Goal: Find specific page/section: Find specific page/section

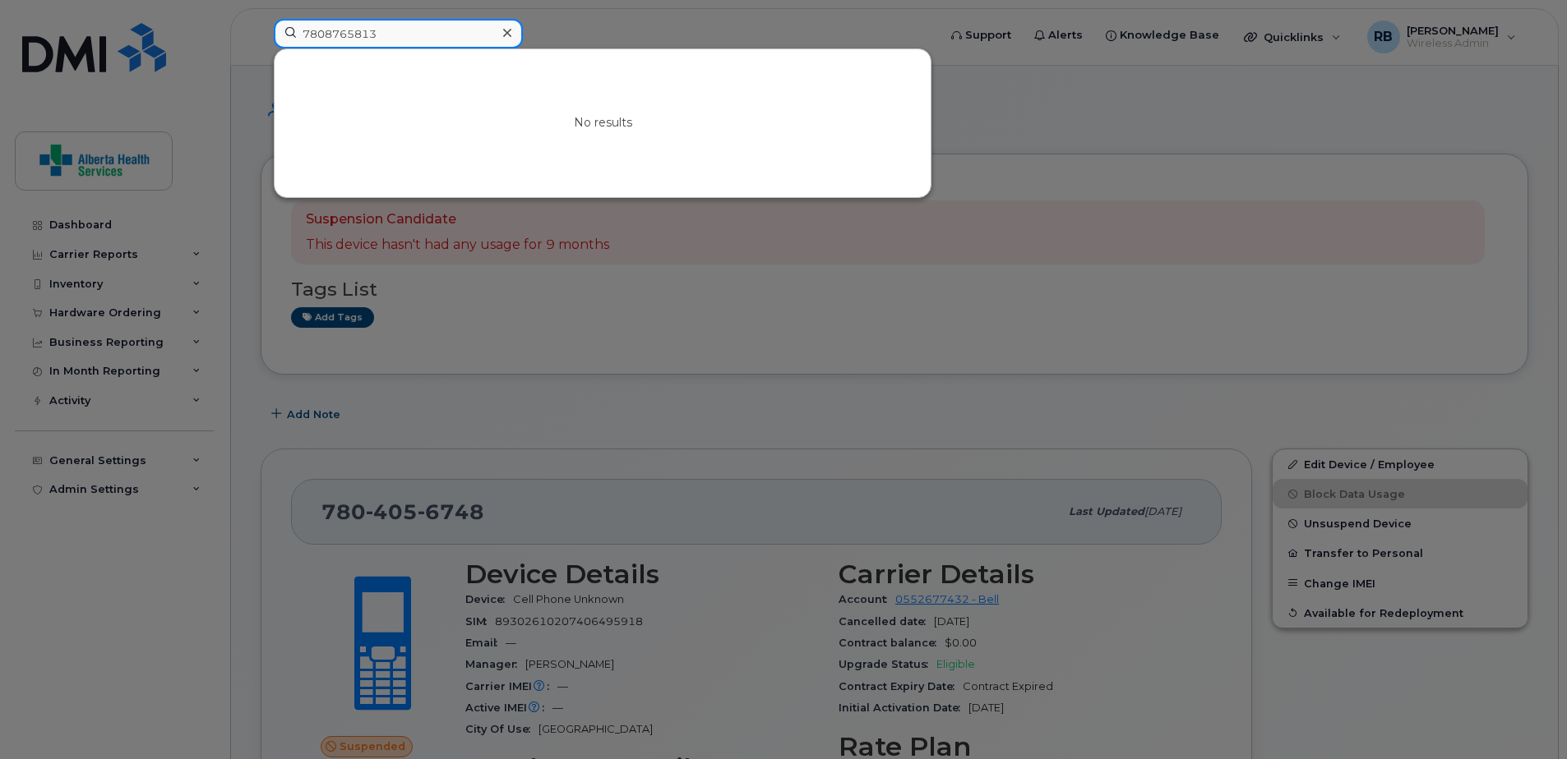
drag, startPoint x: 408, startPoint y: 33, endPoint x: 191, endPoint y: 16, distance: 217.7
click at [261, 19] on div "7808765813 No results" at bounding box center [600, 37] width 679 height 36
paste input "4033483987"
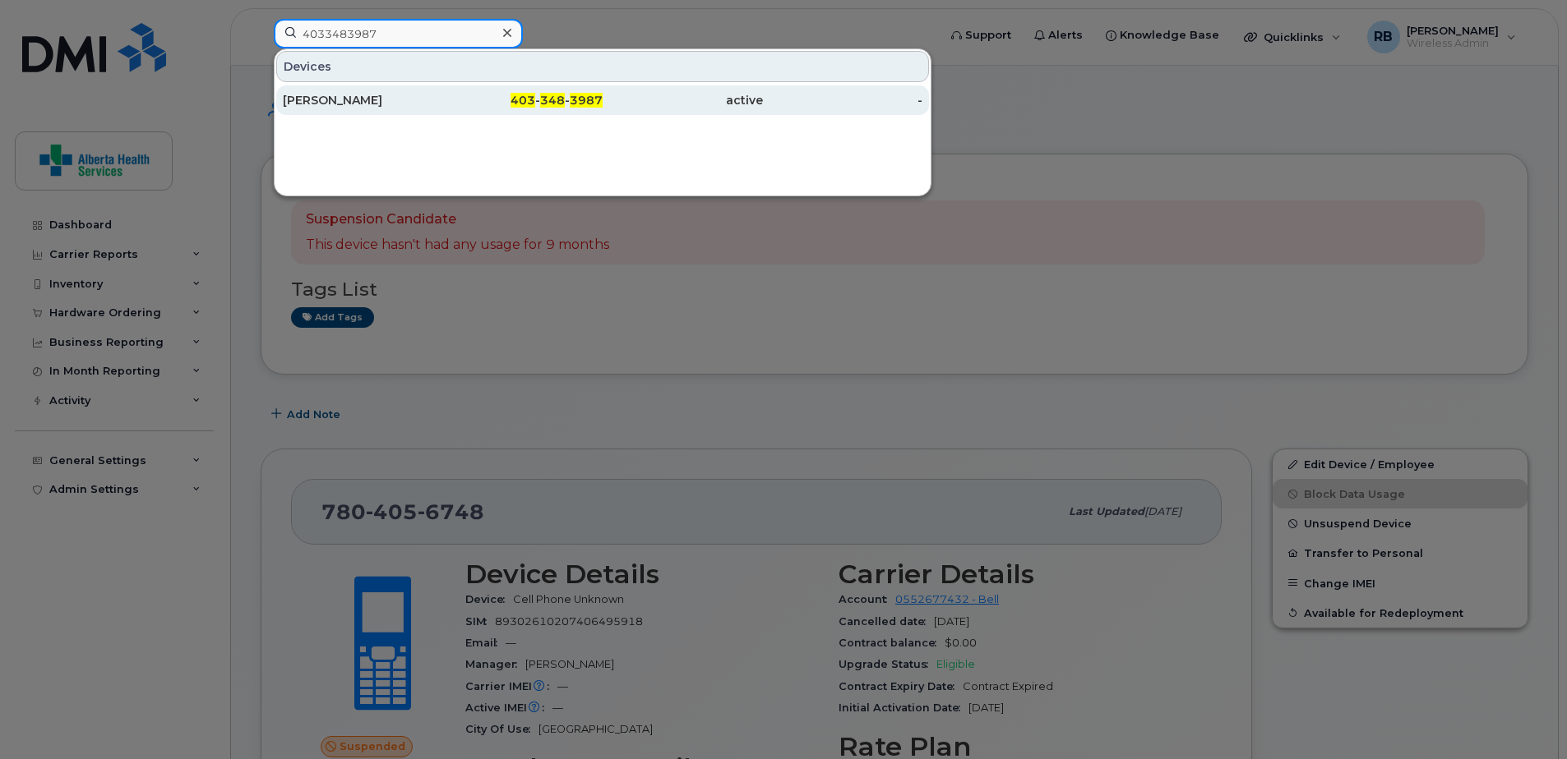
type input "4033483987"
click at [597, 98] on span "3987" at bounding box center [586, 100] width 33 height 15
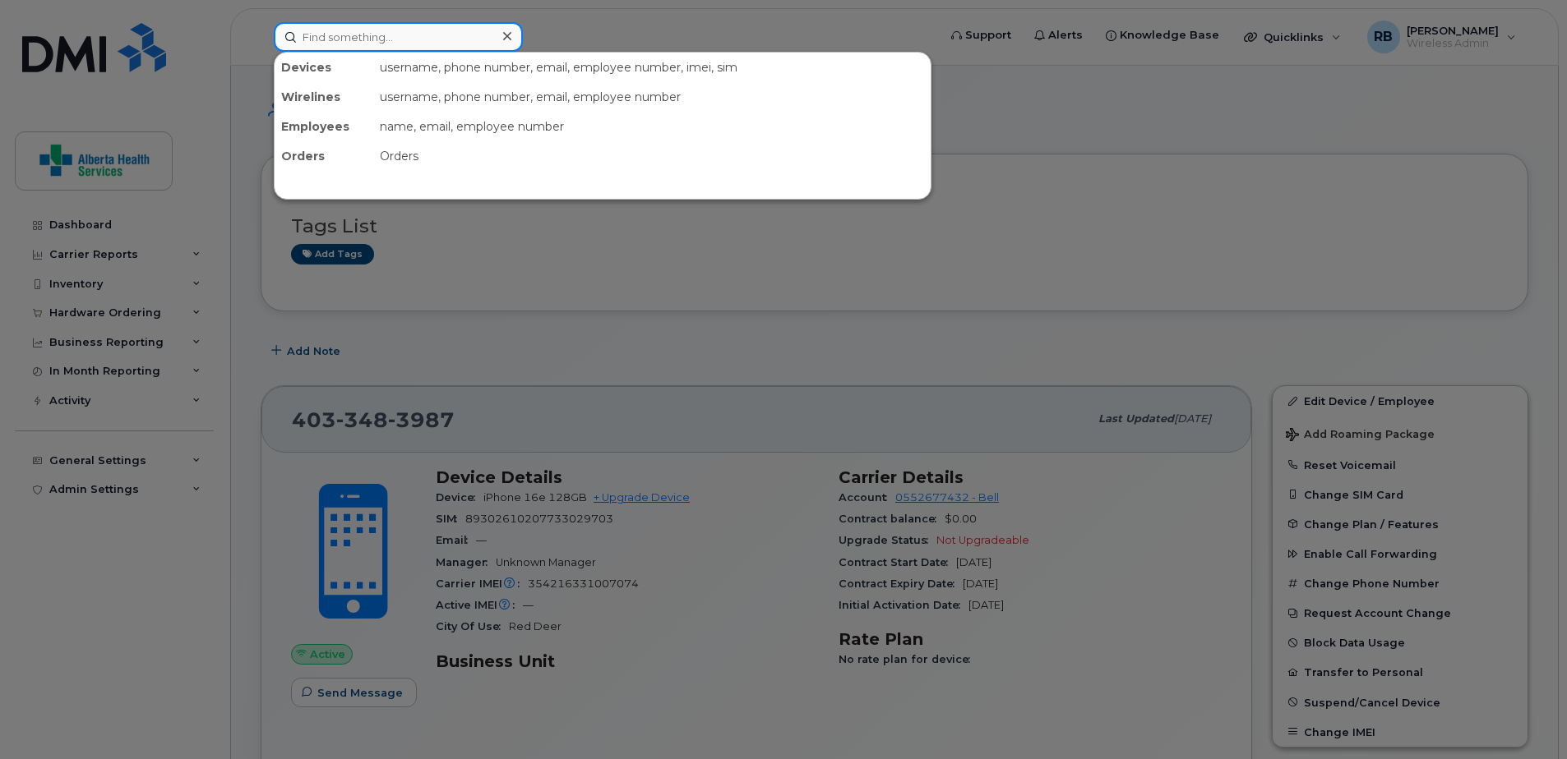
click at [362, 33] on input at bounding box center [398, 37] width 249 height 30
paste input "7802965568"
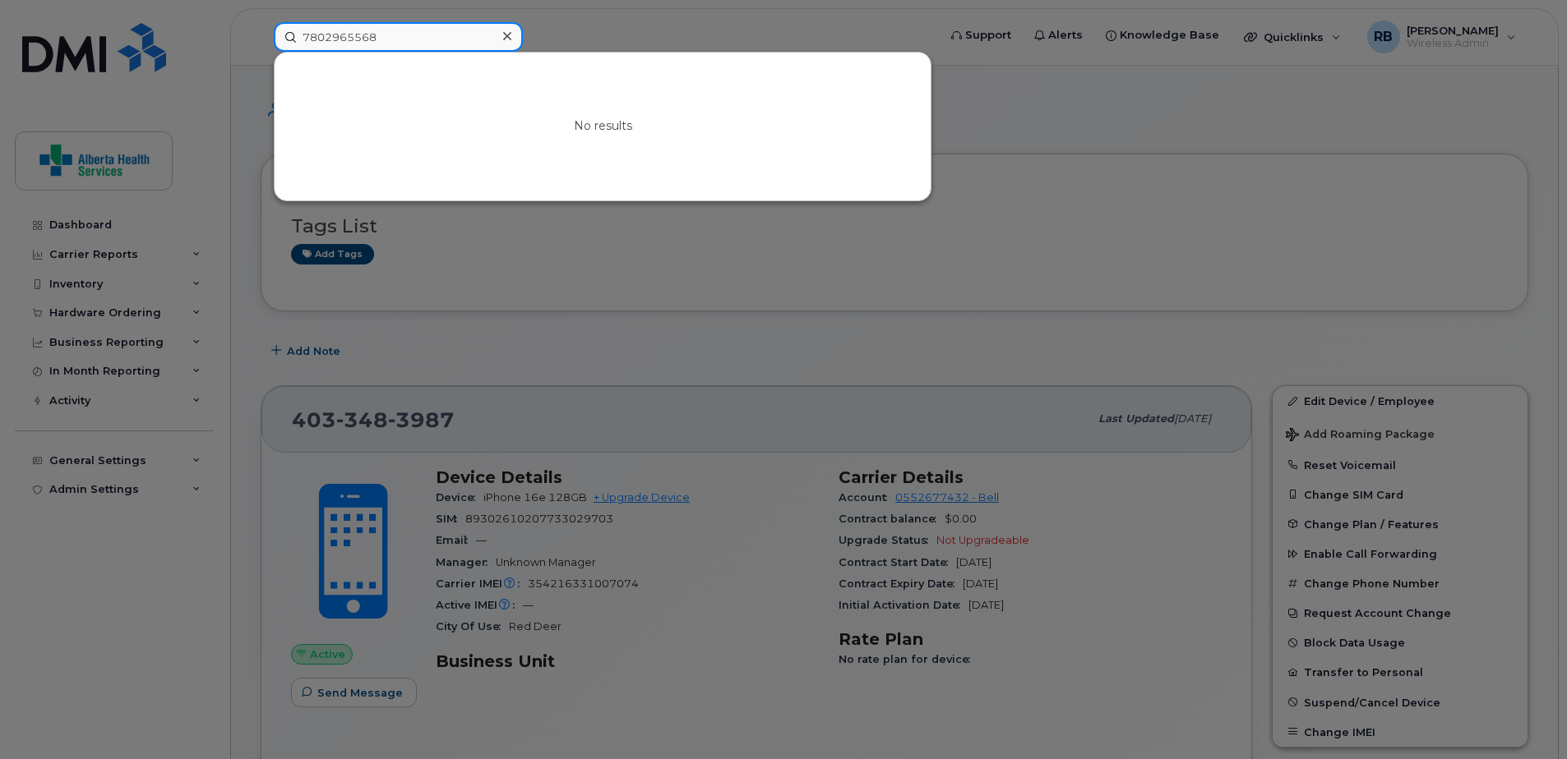
type input "7802965568"
click at [507, 35] on icon at bounding box center [507, 36] width 8 height 8
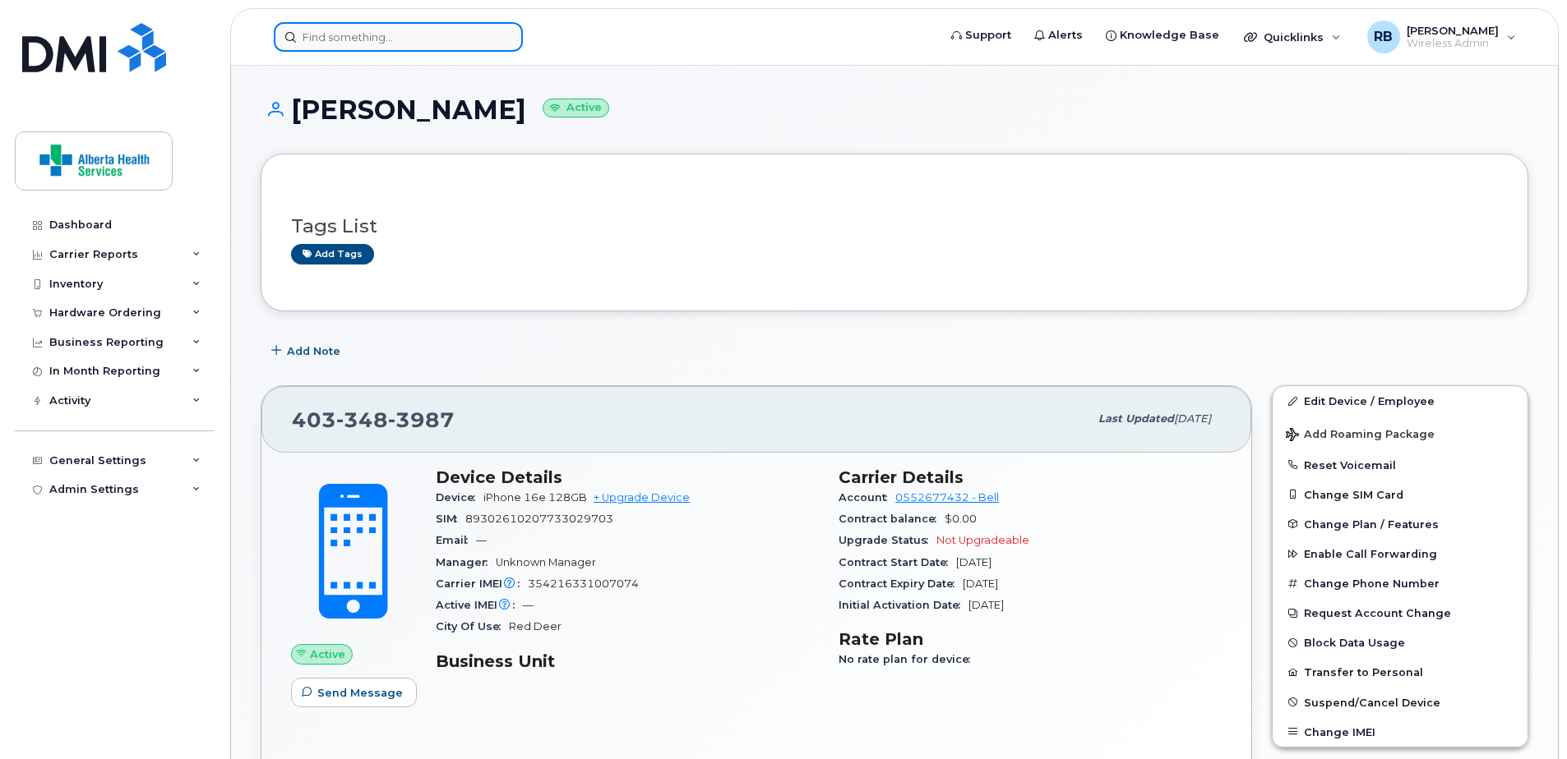
click at [464, 39] on input at bounding box center [398, 37] width 249 height 30
paste input "7805019729"
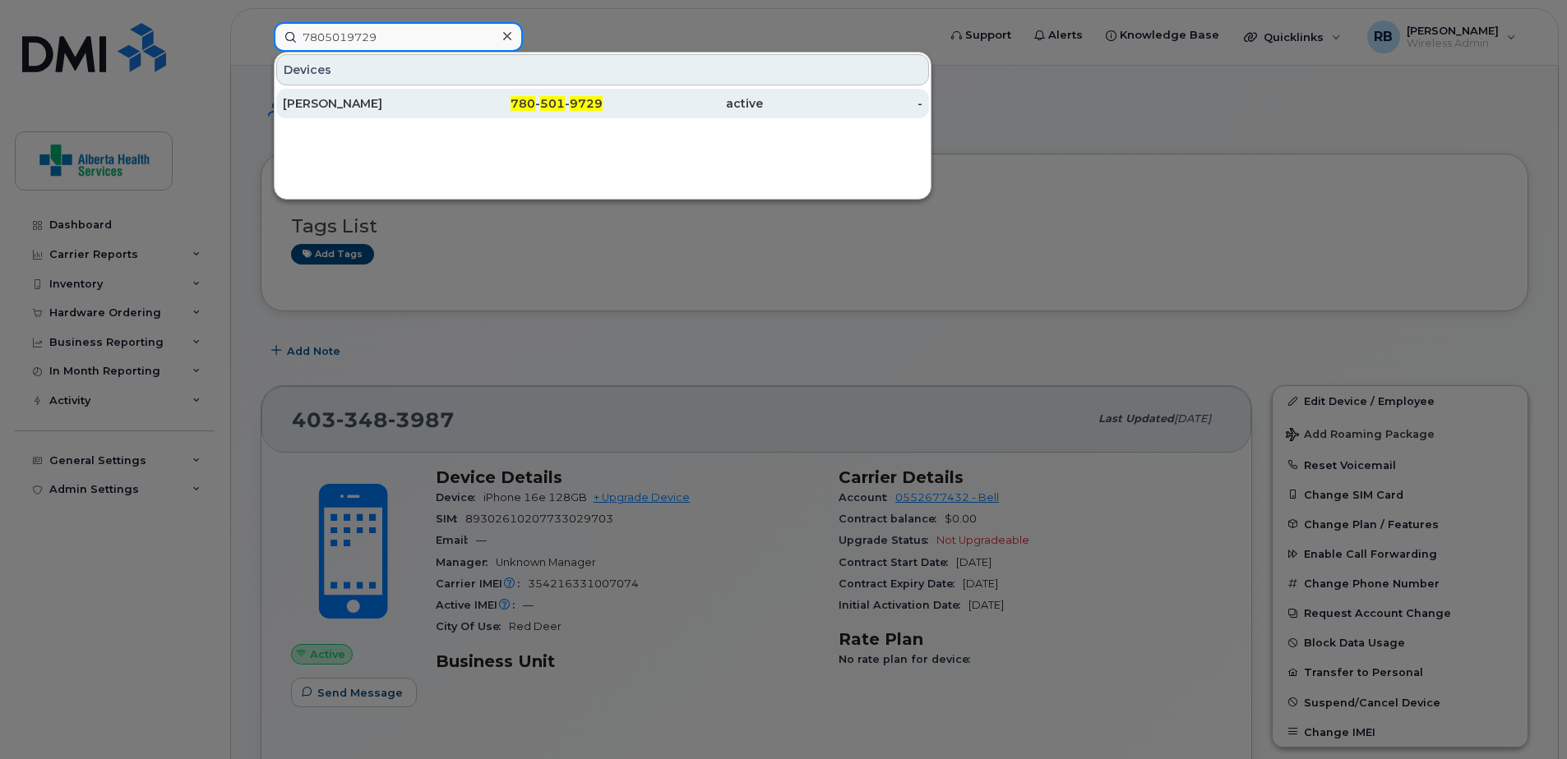
type input "7805019729"
click at [429, 109] on div "Maria Jarawka" at bounding box center [363, 103] width 160 height 16
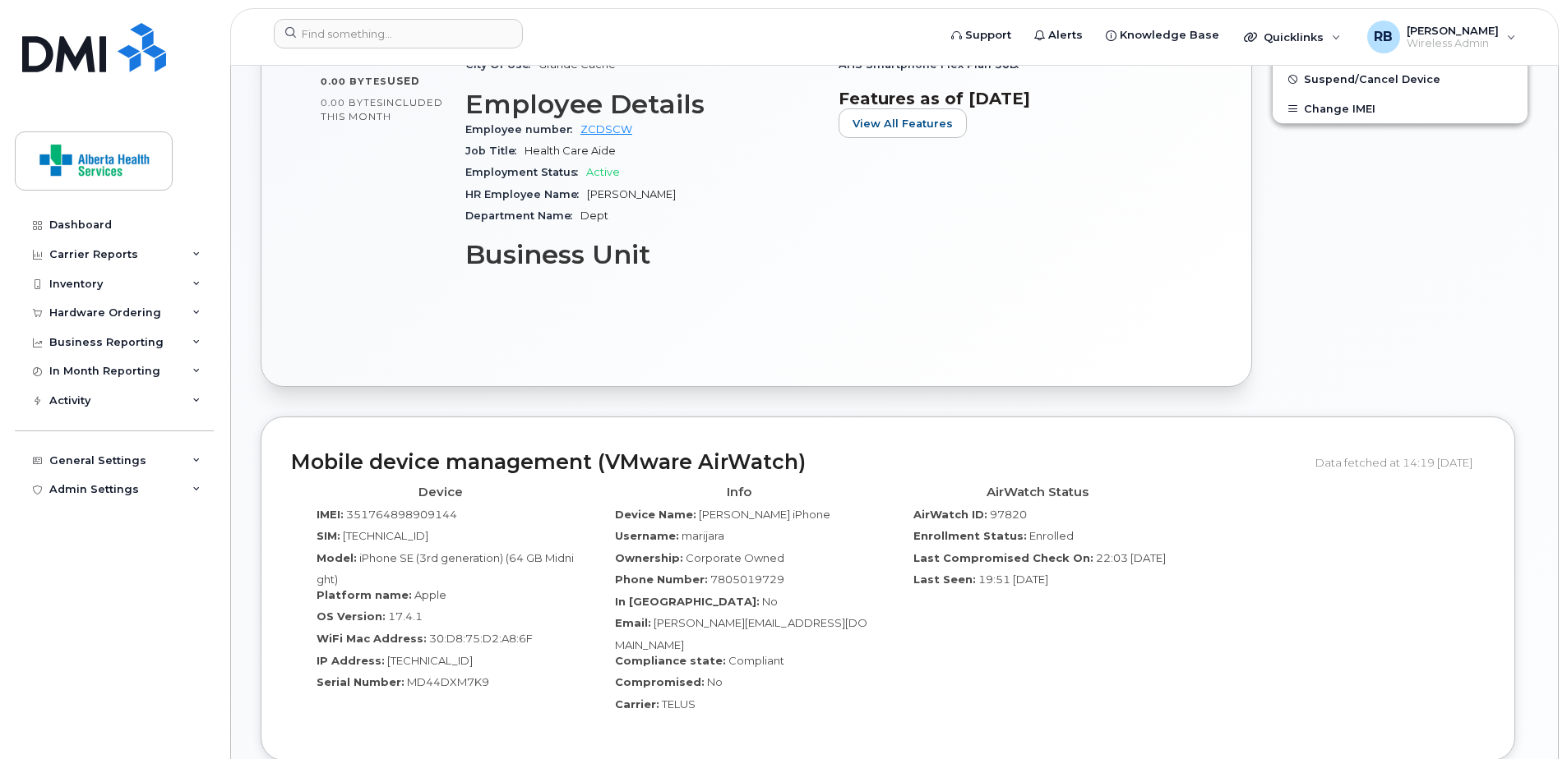
scroll to position [740, 0]
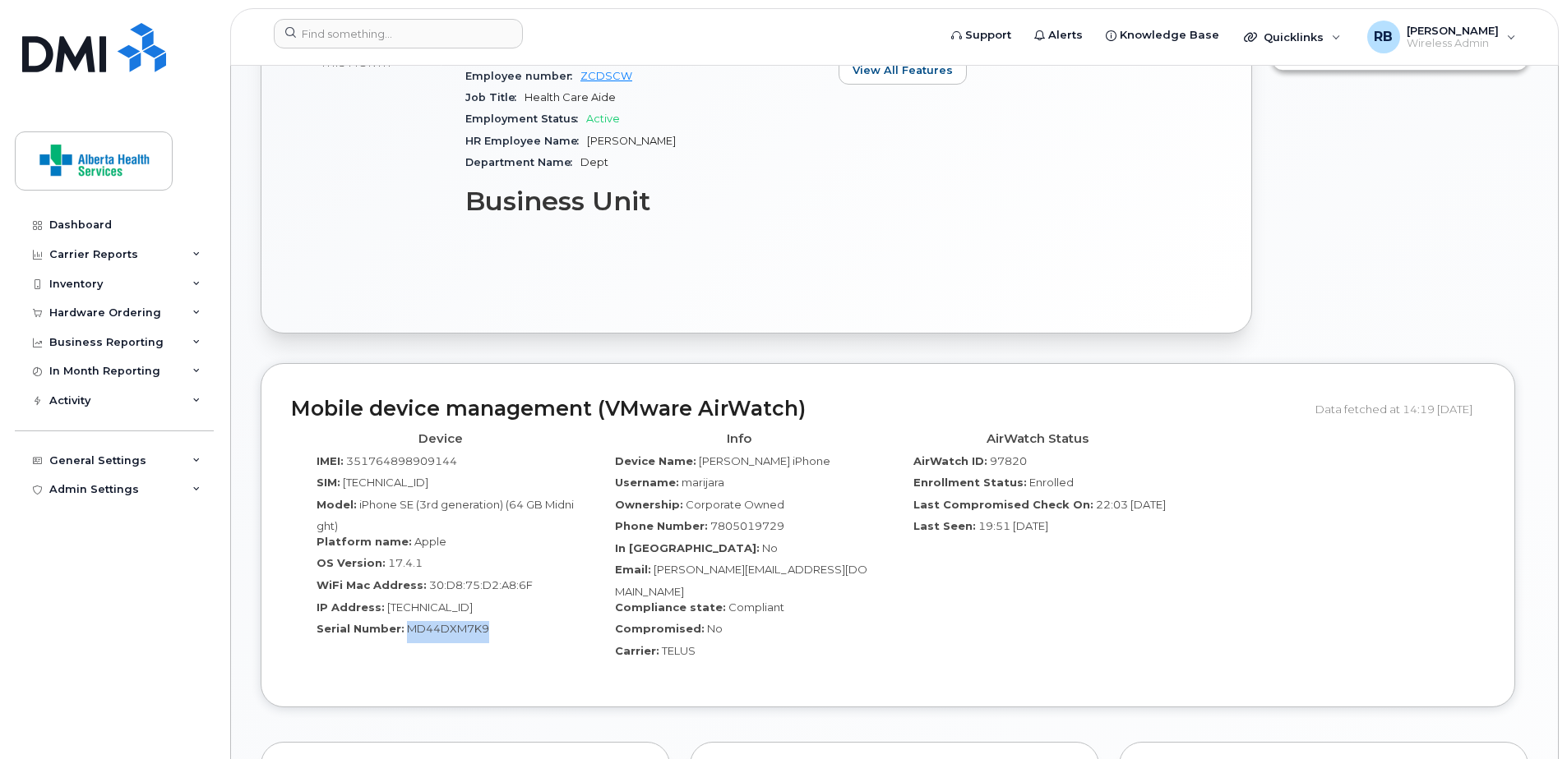
drag, startPoint x: 489, startPoint y: 630, endPoint x: 406, endPoint y: 636, distance: 83.2
click at [405, 636] on div "Serial Number: MD44DXM7K9" at bounding box center [440, 632] width 274 height 22
copy span "MD44DXM7K9"
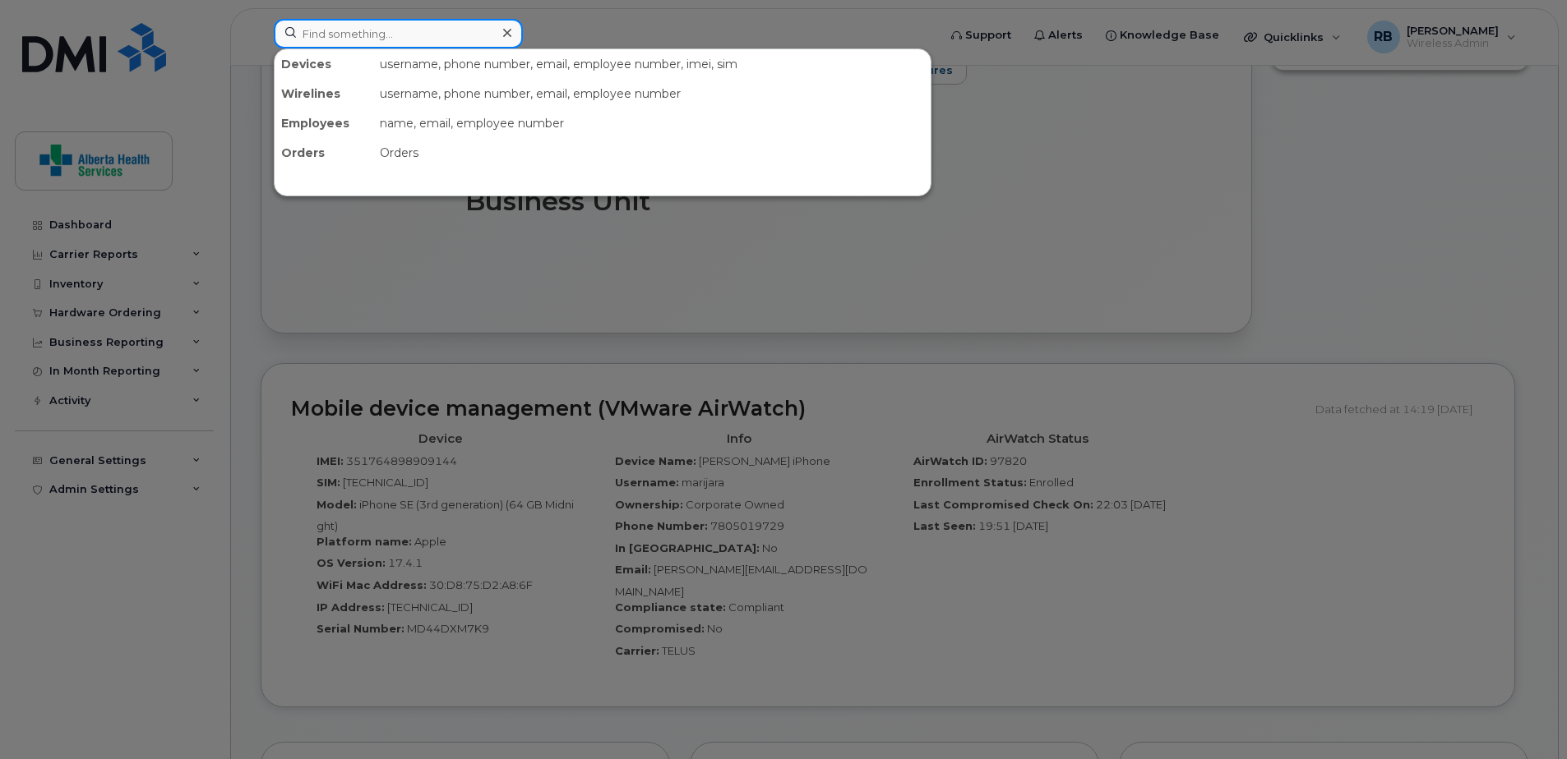
click at [344, 29] on input at bounding box center [398, 34] width 249 height 30
paste input "7802965568"
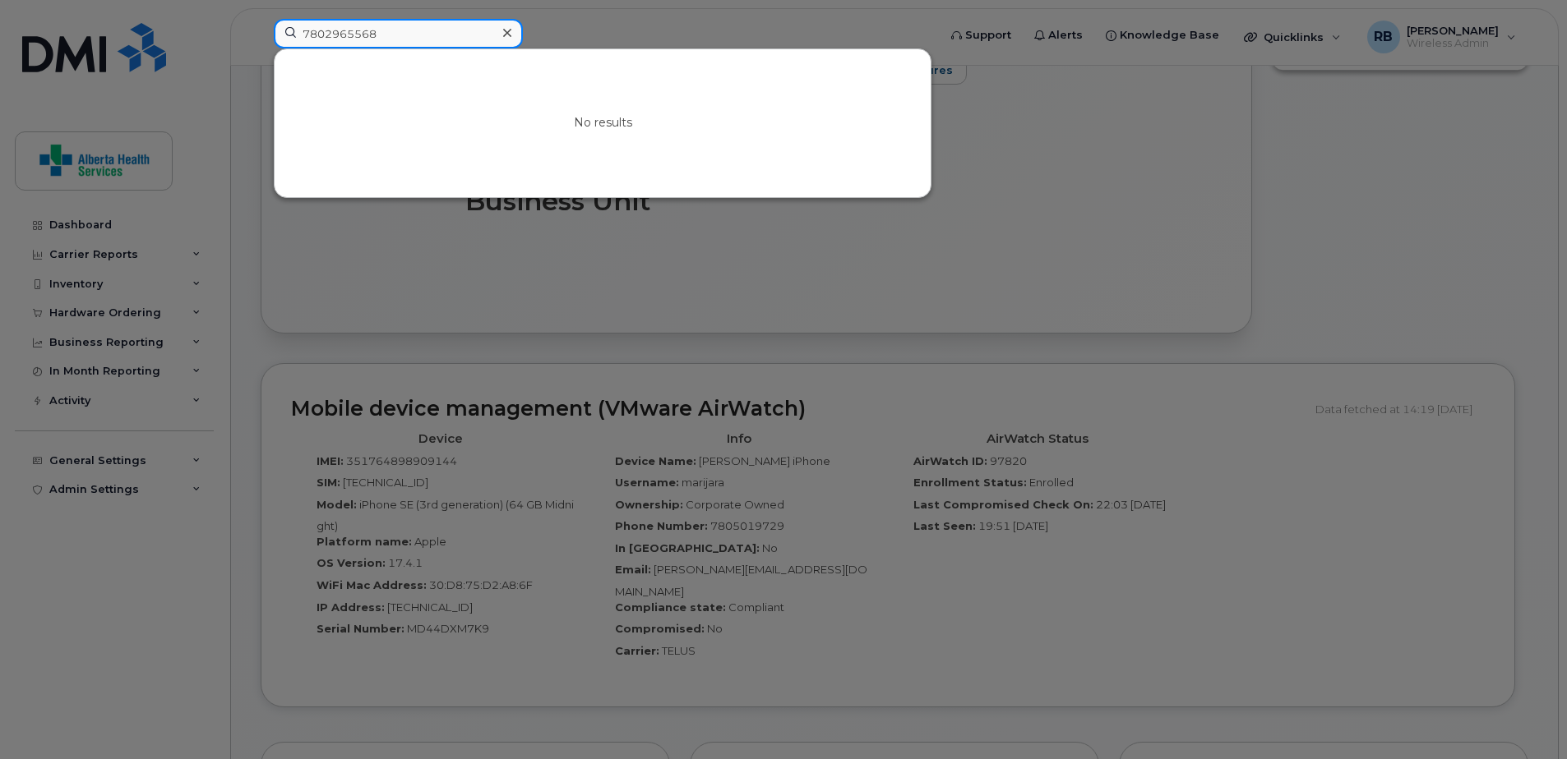
type input "7802965568"
click at [508, 35] on icon at bounding box center [507, 32] width 8 height 13
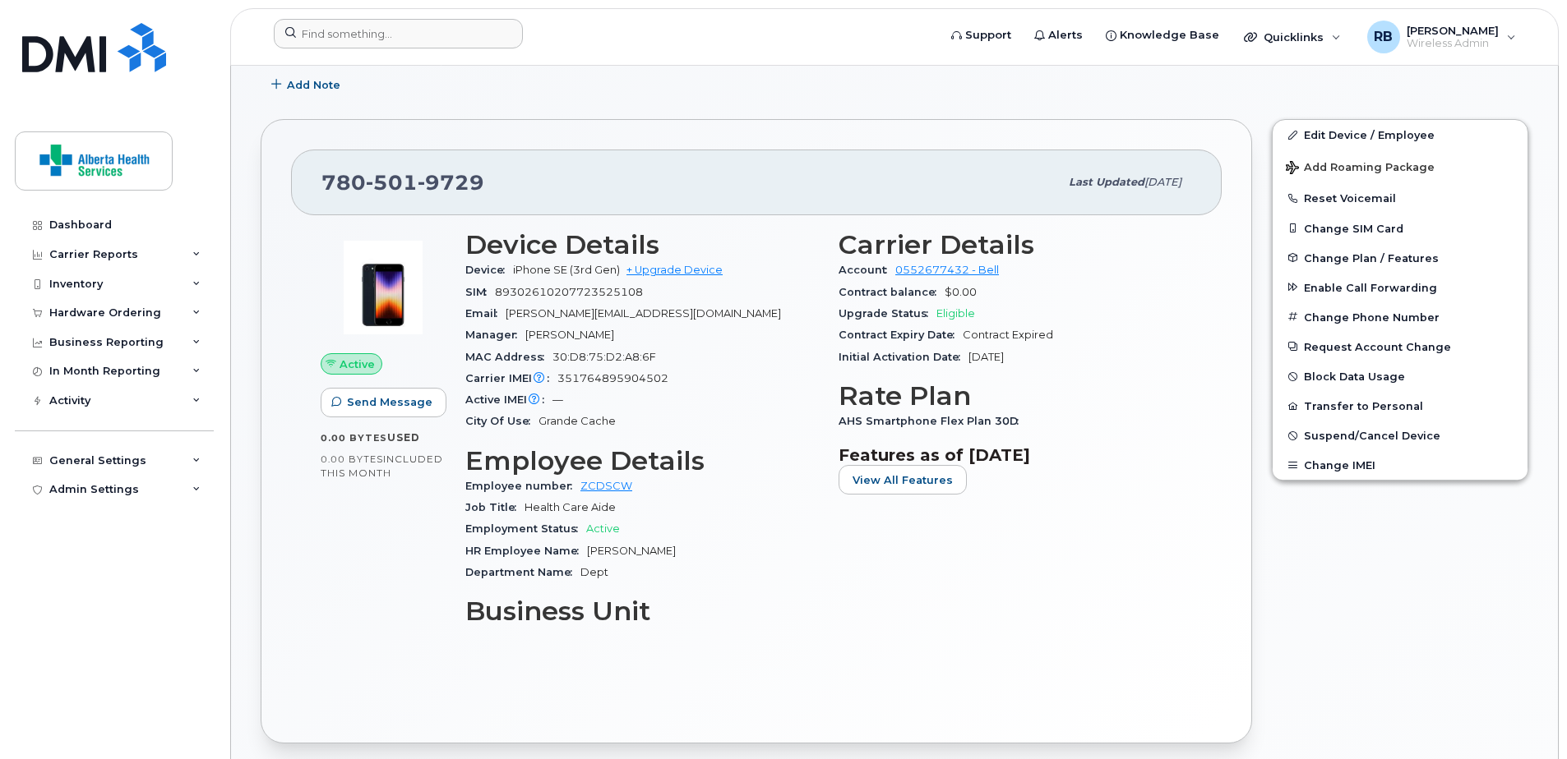
scroll to position [329, 0]
click at [380, 25] on input at bounding box center [398, 34] width 249 height 30
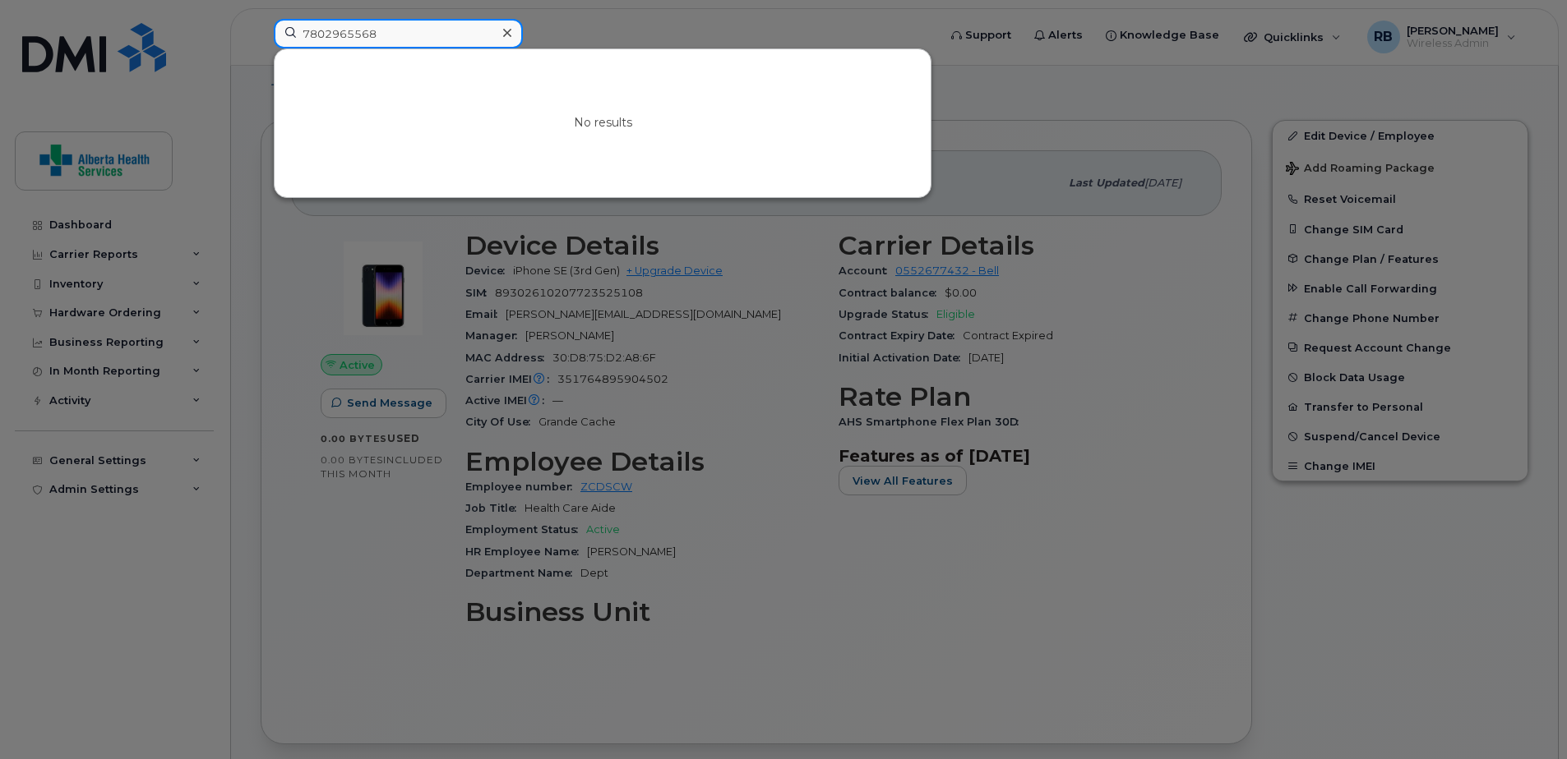
drag, startPoint x: 392, startPoint y: 34, endPoint x: 213, endPoint y: 29, distance: 179.2
click at [261, 29] on div "7802965568 No results" at bounding box center [600, 37] width 679 height 36
click at [412, 28] on input "7802965568" at bounding box center [398, 34] width 249 height 30
drag, startPoint x: 225, startPoint y: 12, endPoint x: 132, endPoint y: 8, distance: 93.8
click at [261, 19] on div "7802965568 No results" at bounding box center [600, 37] width 679 height 36
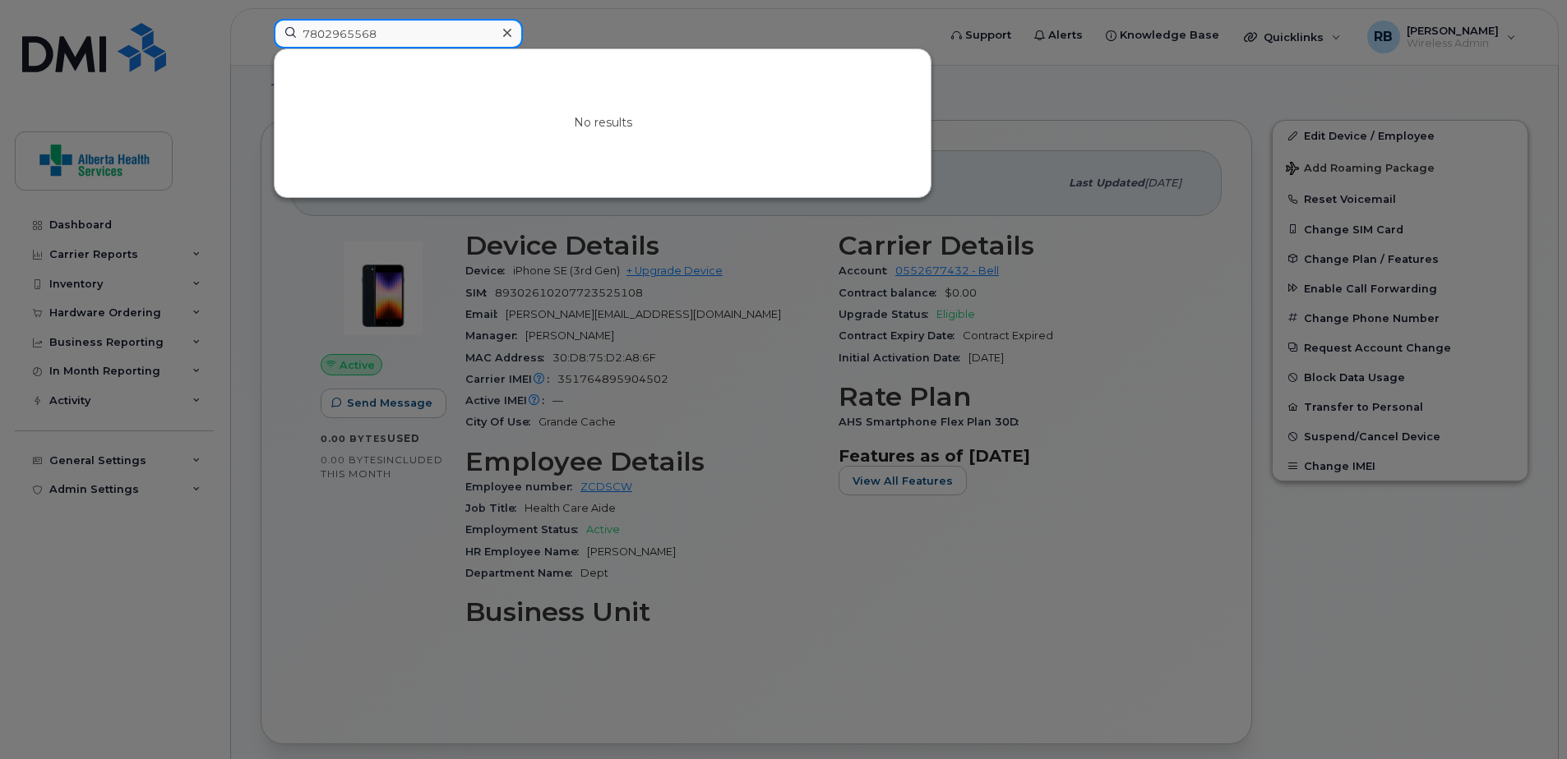
paste input "-446-3406"
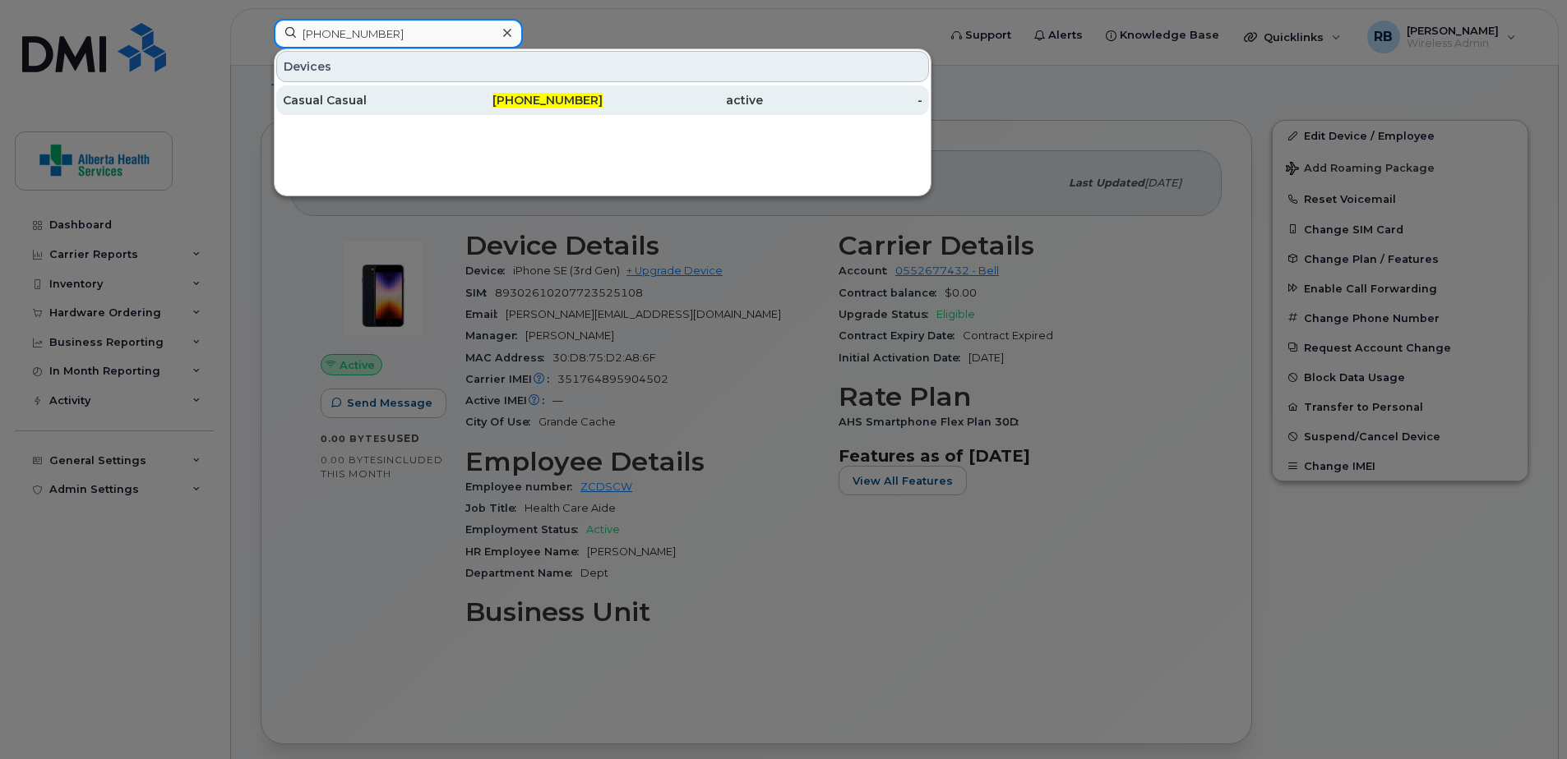
type input "780-446-3406"
click at [546, 104] on span "780-446-3406" at bounding box center [547, 100] width 110 height 15
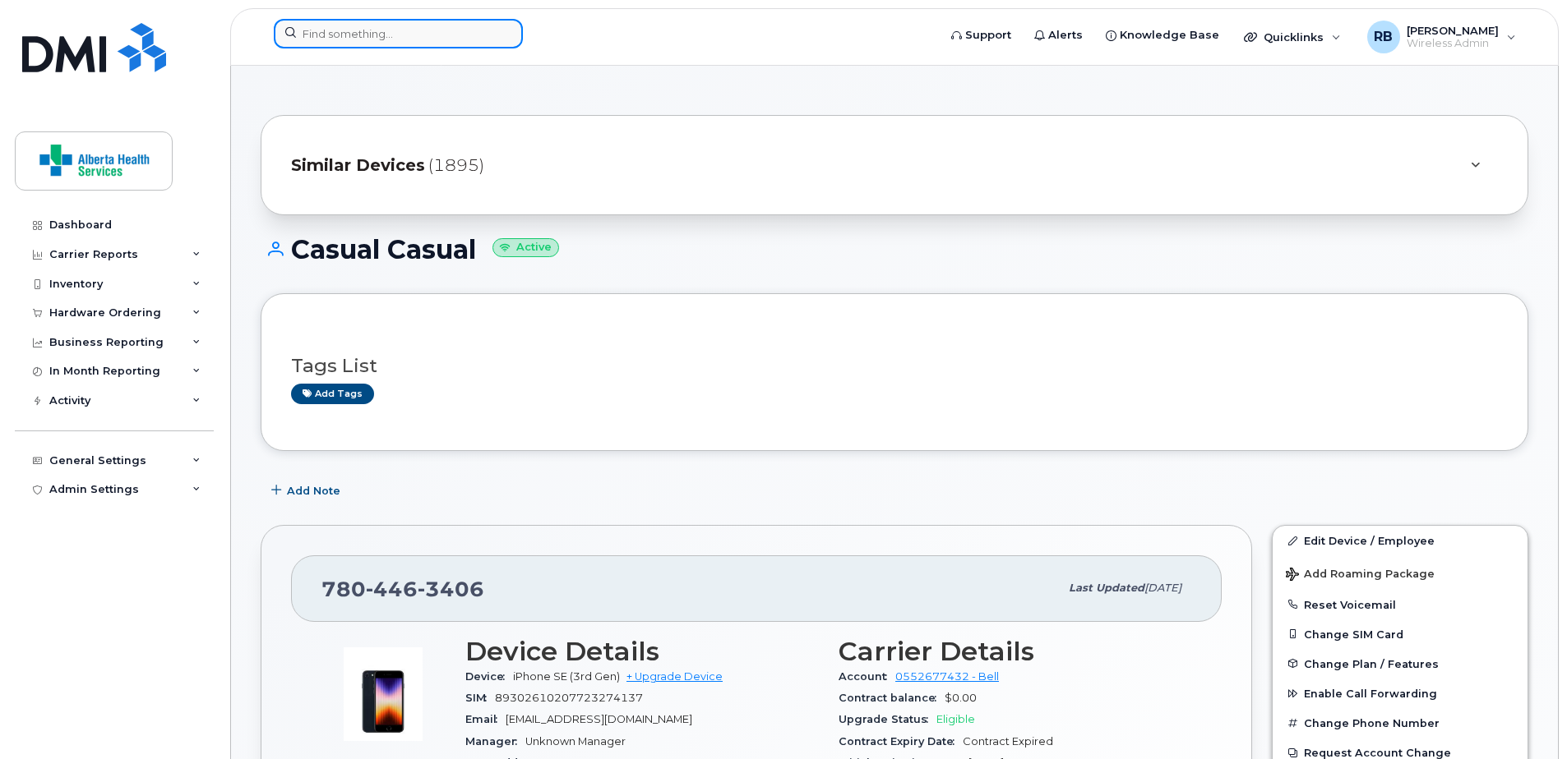
click at [453, 35] on input at bounding box center [398, 34] width 249 height 30
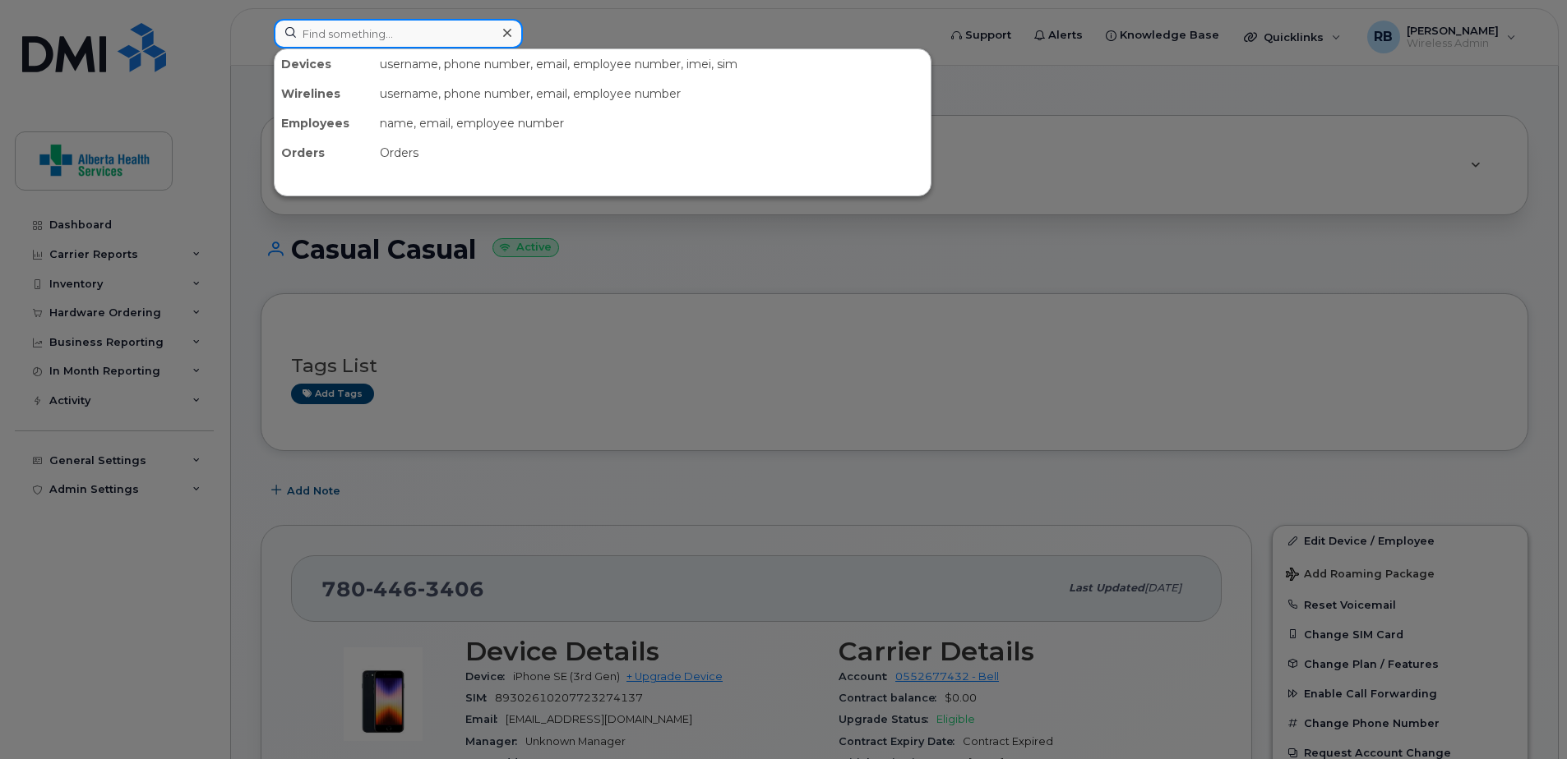
paste input "Q54XF39Q9D"
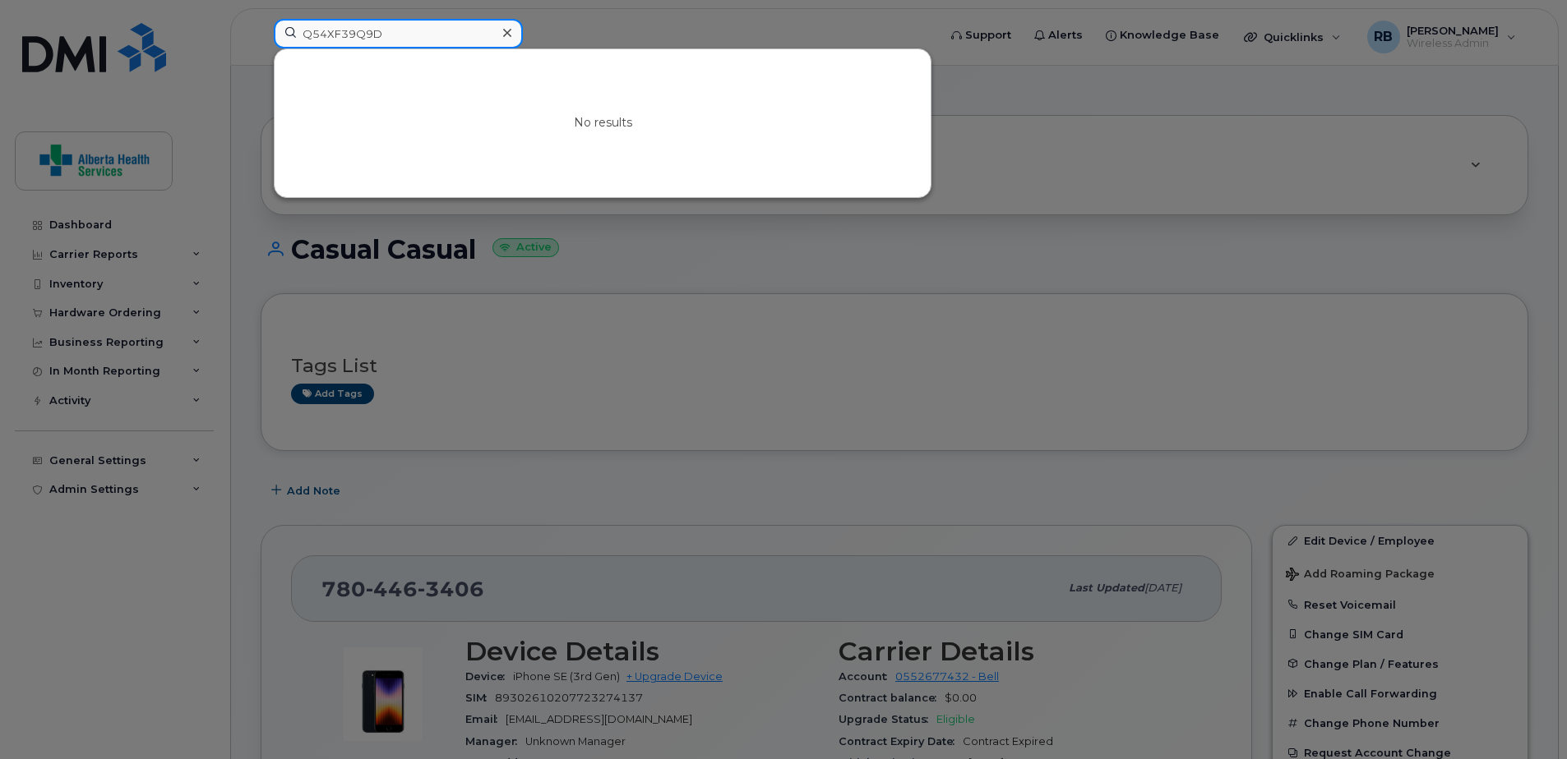
drag, startPoint x: 406, startPoint y: 29, endPoint x: 135, endPoint y: -12, distance: 274.3
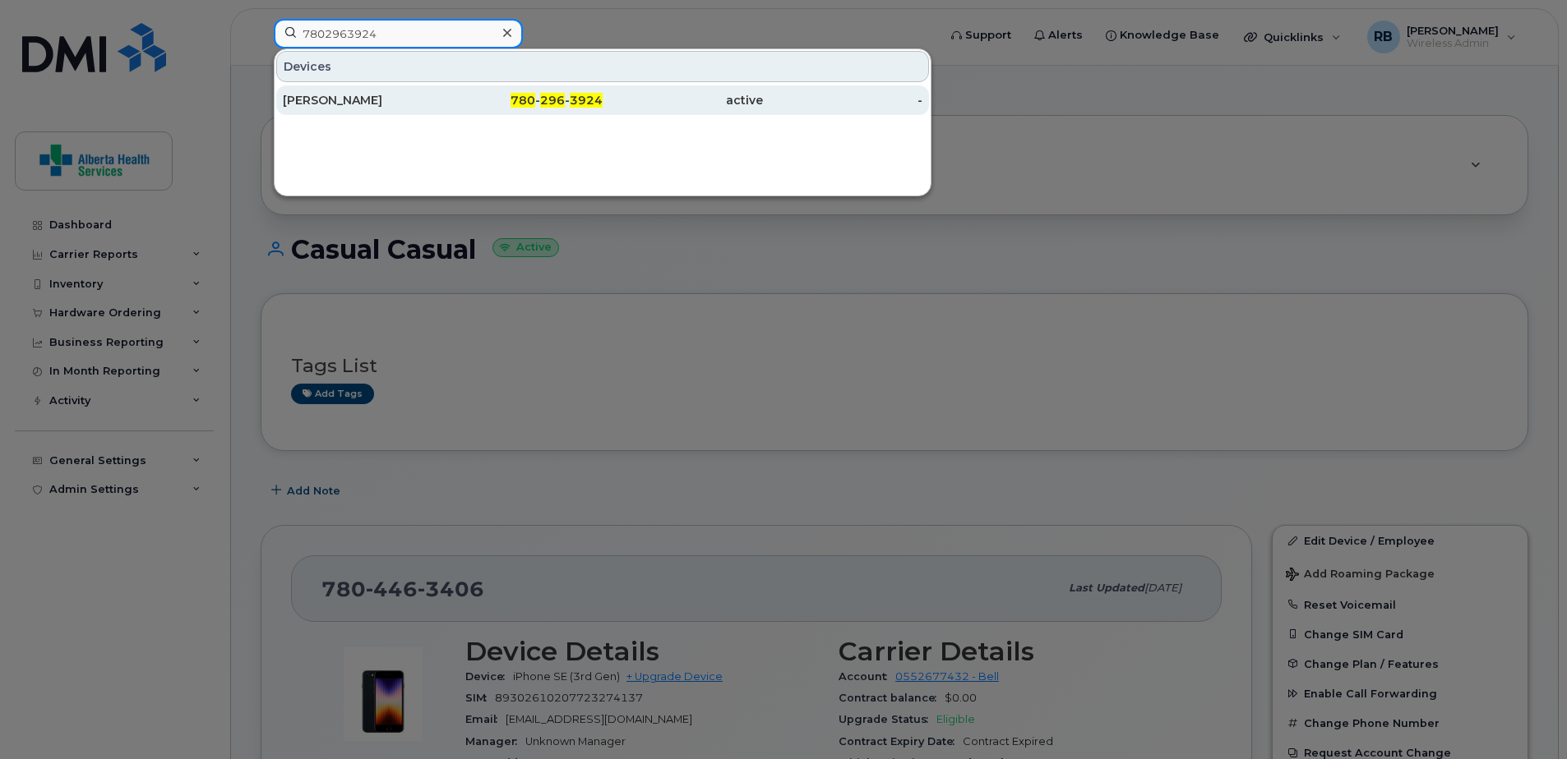
type input "7802963924"
click at [442, 110] on link "Tori Hewison 780 - 296 - 3924 active -" at bounding box center [602, 100] width 653 height 30
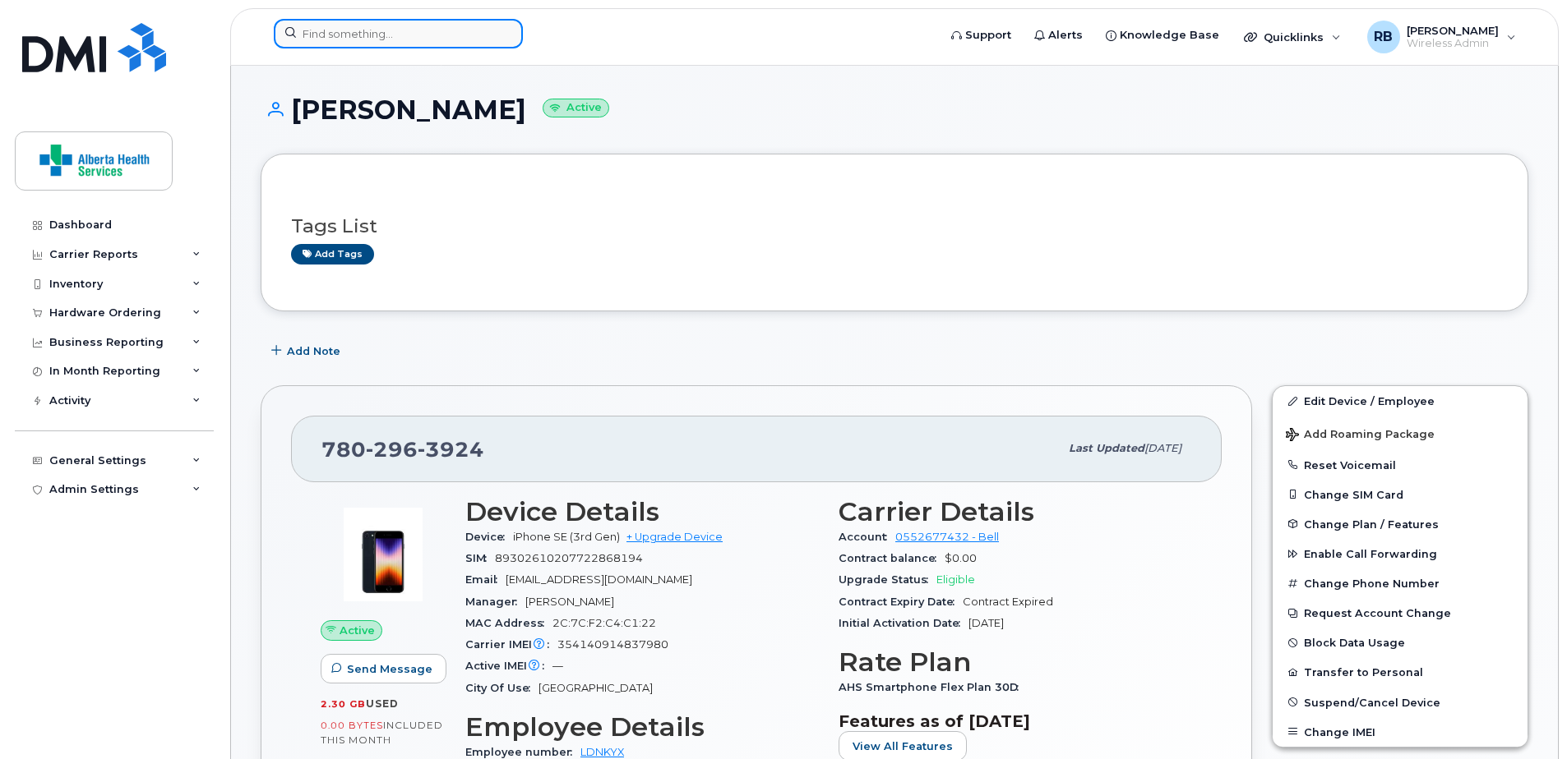
click at [374, 39] on input at bounding box center [398, 34] width 249 height 30
paste input "[PHONE_NUMBER]"
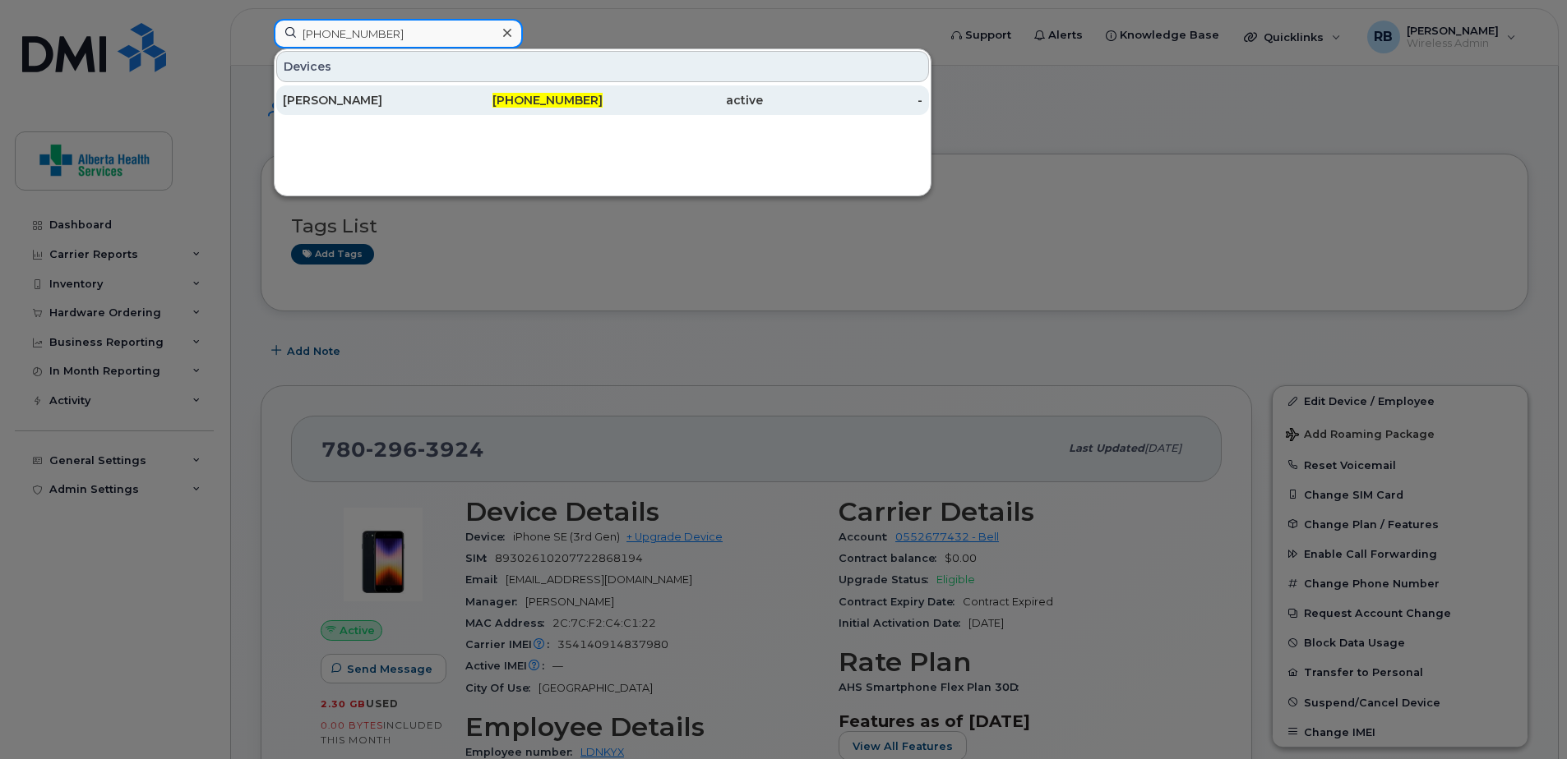
type input "[PHONE_NUMBER]"
click at [452, 105] on div "[PHONE_NUMBER]" at bounding box center [523, 100] width 160 height 16
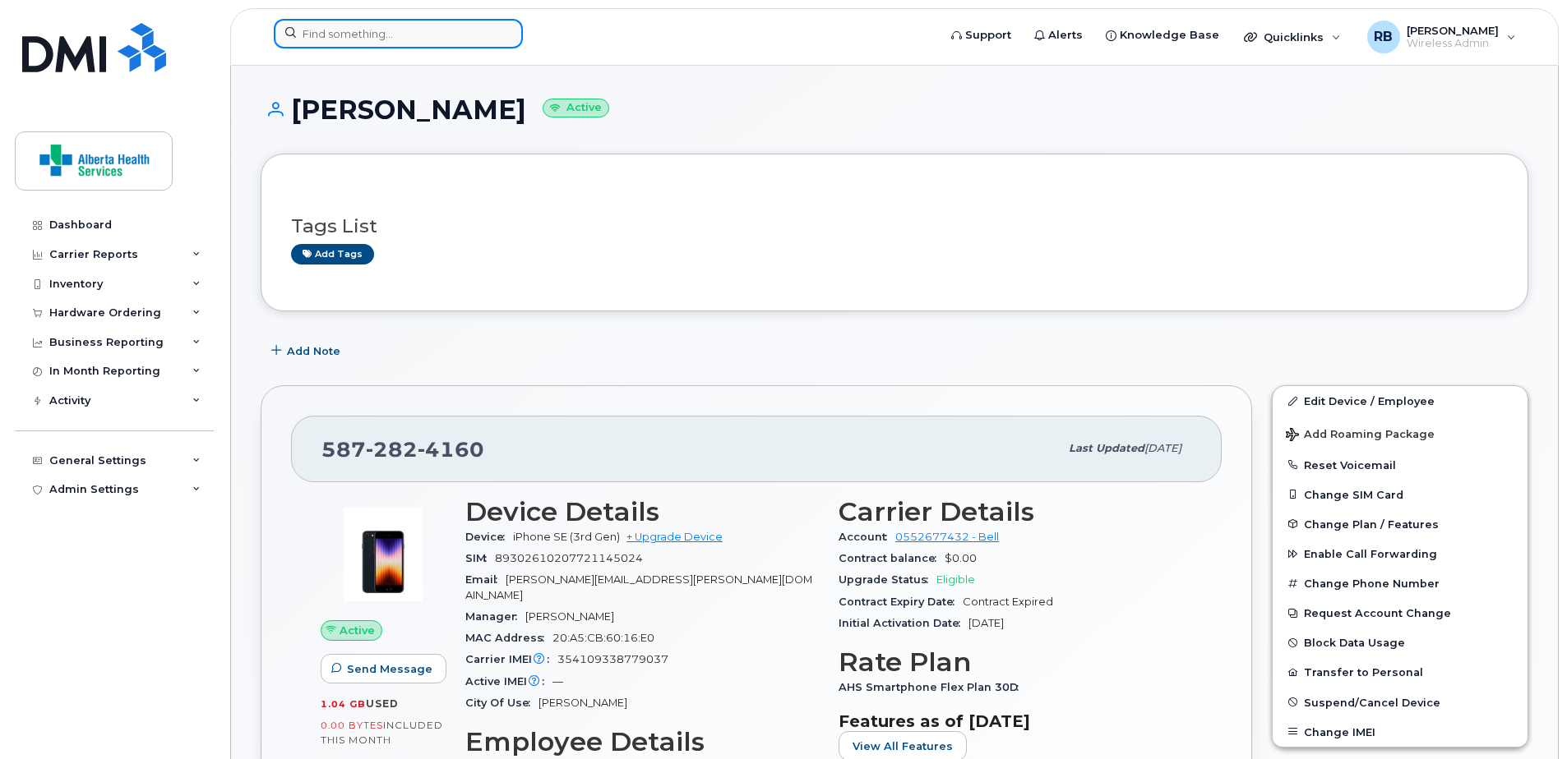
click at [311, 34] on input at bounding box center [398, 34] width 249 height 30
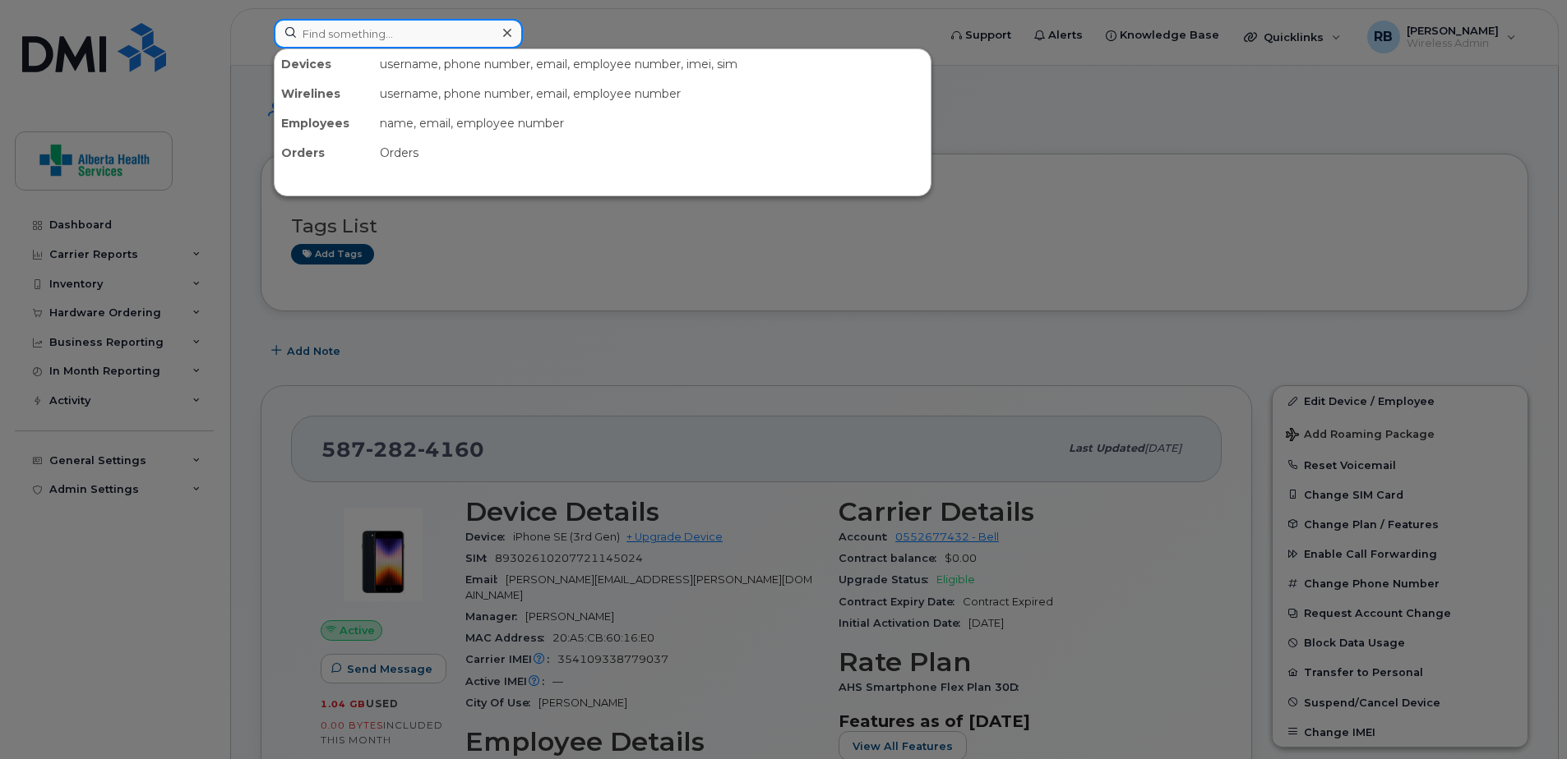
paste input "7805667826"
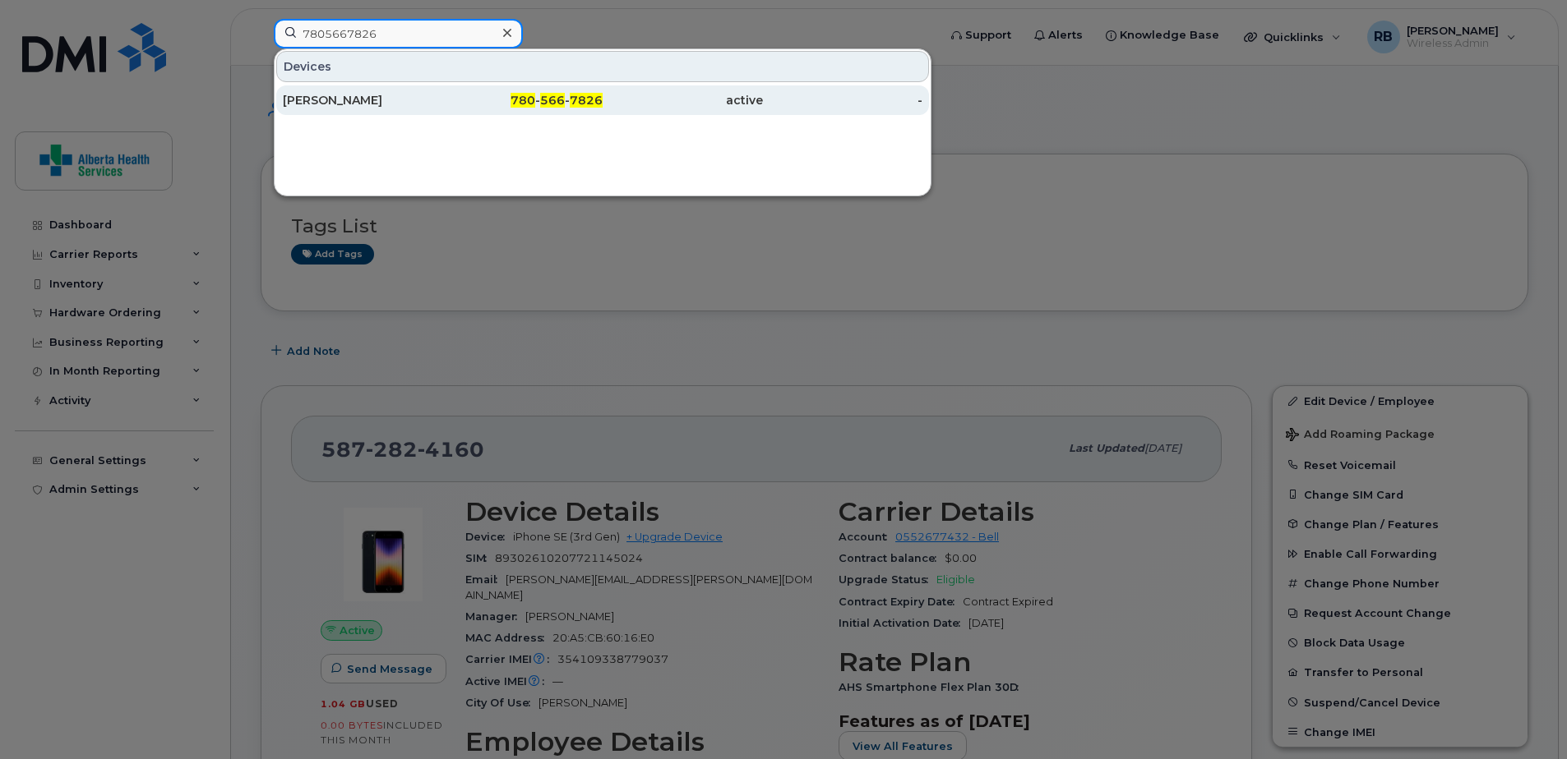
type input "7805667826"
click at [575, 105] on span "7826" at bounding box center [586, 100] width 33 height 15
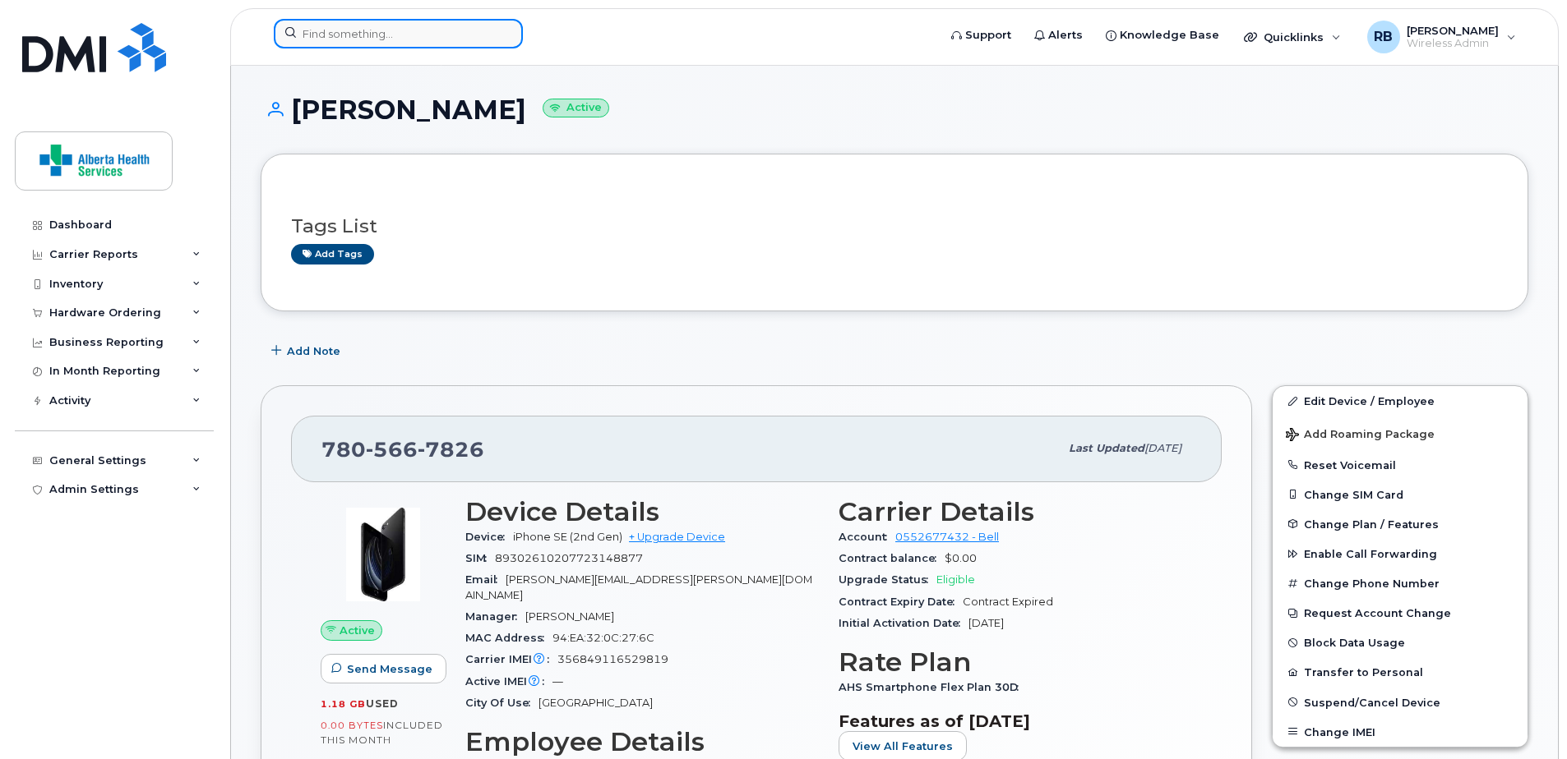
click at [422, 39] on input at bounding box center [398, 34] width 249 height 30
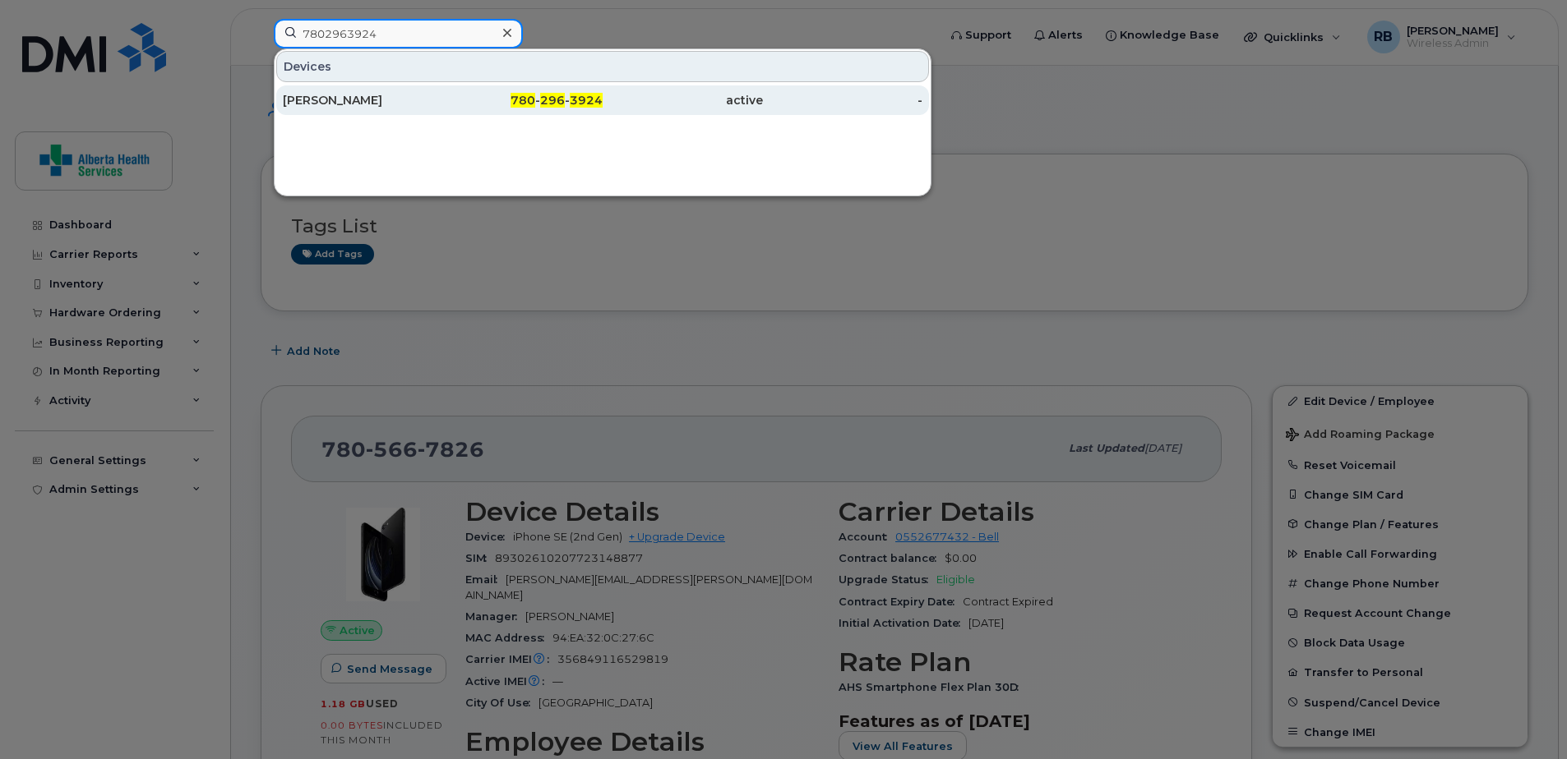
type input "7802963924"
click at [450, 98] on div "780 - 296 - 3924" at bounding box center [523, 100] width 160 height 16
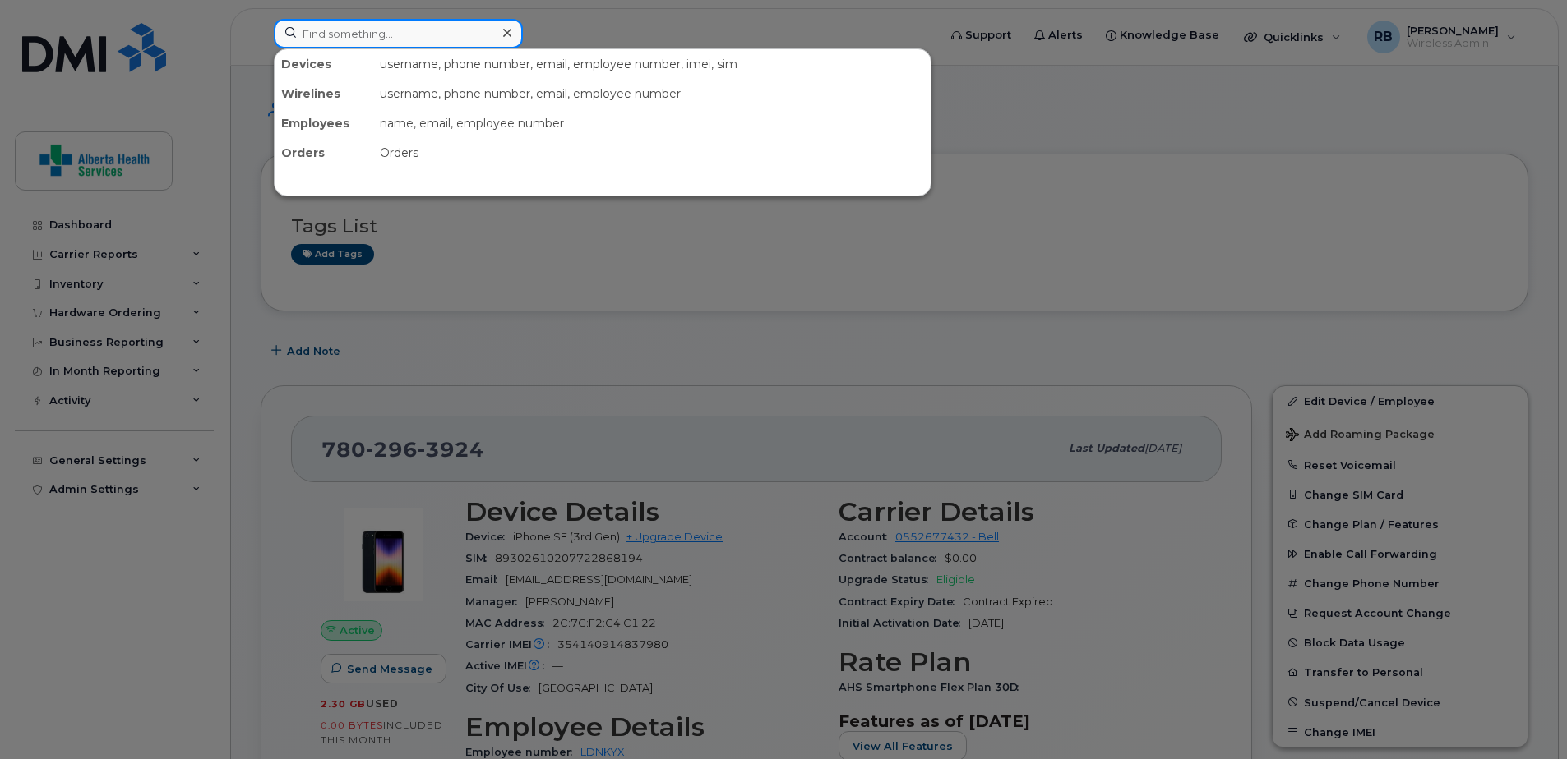
click at [367, 35] on input at bounding box center [398, 34] width 249 height 30
paste input "4037830696"
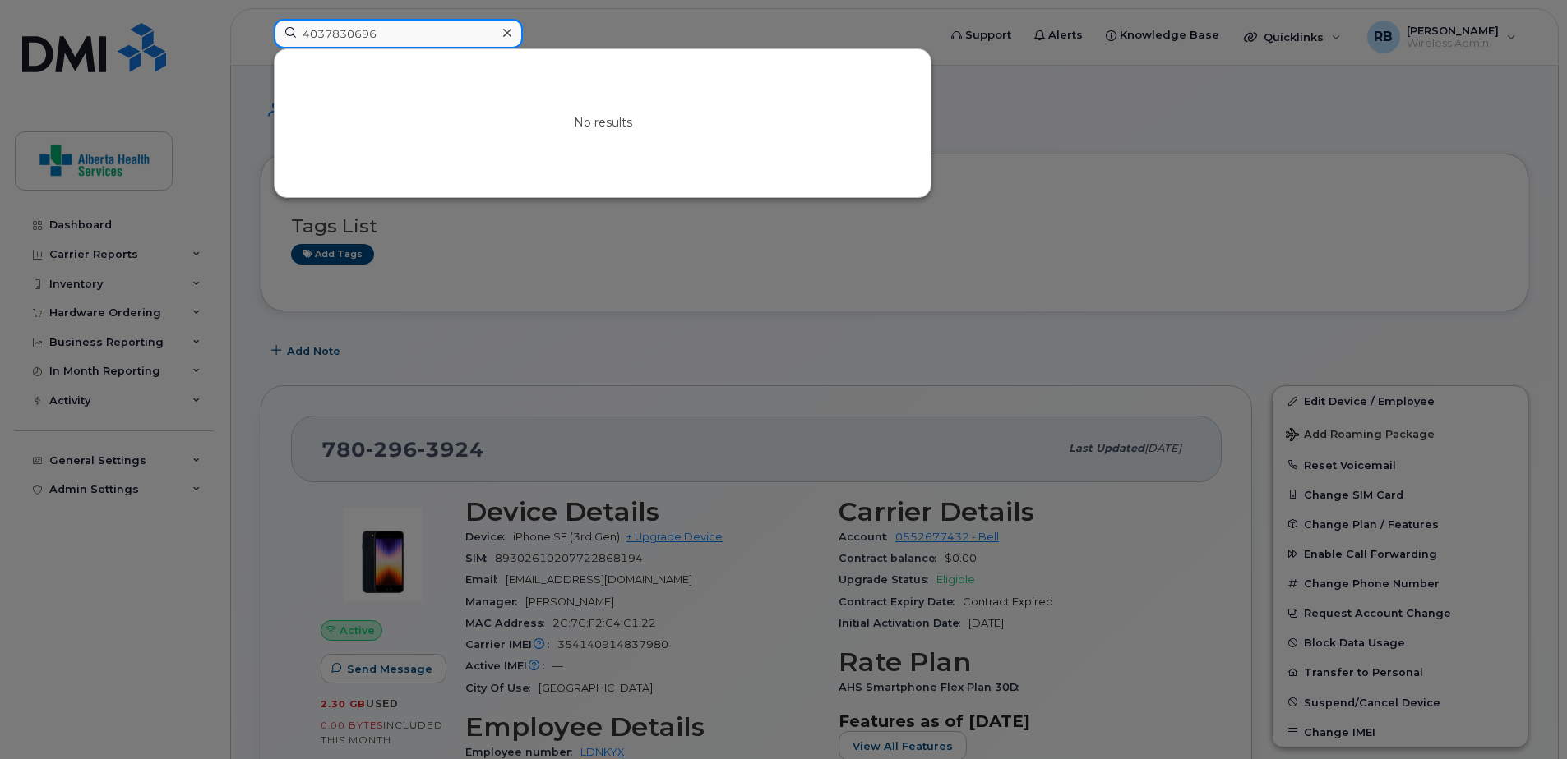
drag, startPoint x: 300, startPoint y: 25, endPoint x: 85, endPoint y: -27, distance: 221.5
drag, startPoint x: 412, startPoint y: 36, endPoint x: 260, endPoint y: 20, distance: 152.9
click at [261, 20] on div "7802939414 No results" at bounding box center [600, 37] width 679 height 36
type input "5872314194"
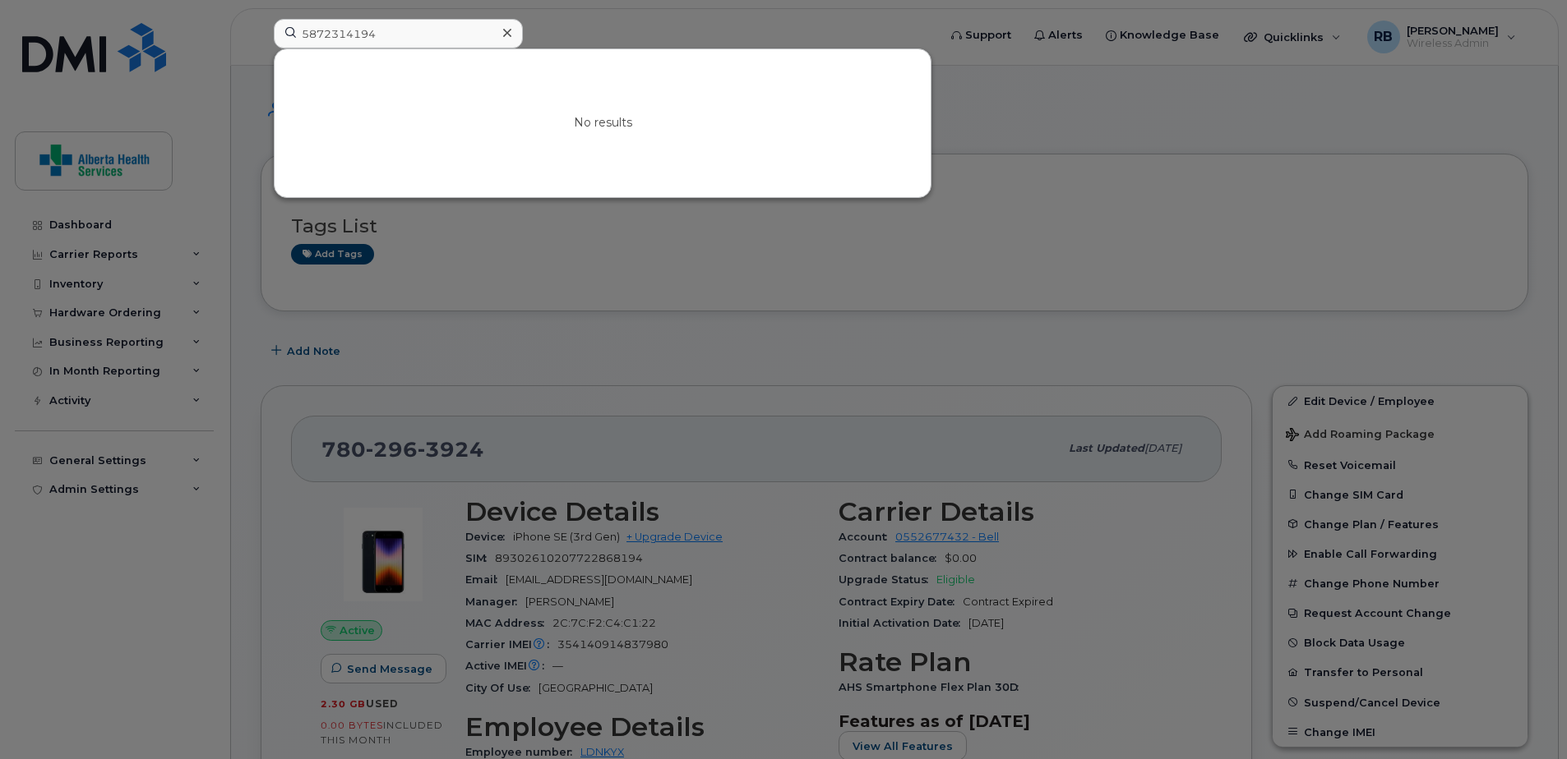
click at [720, 12] on div at bounding box center [783, 379] width 1567 height 759
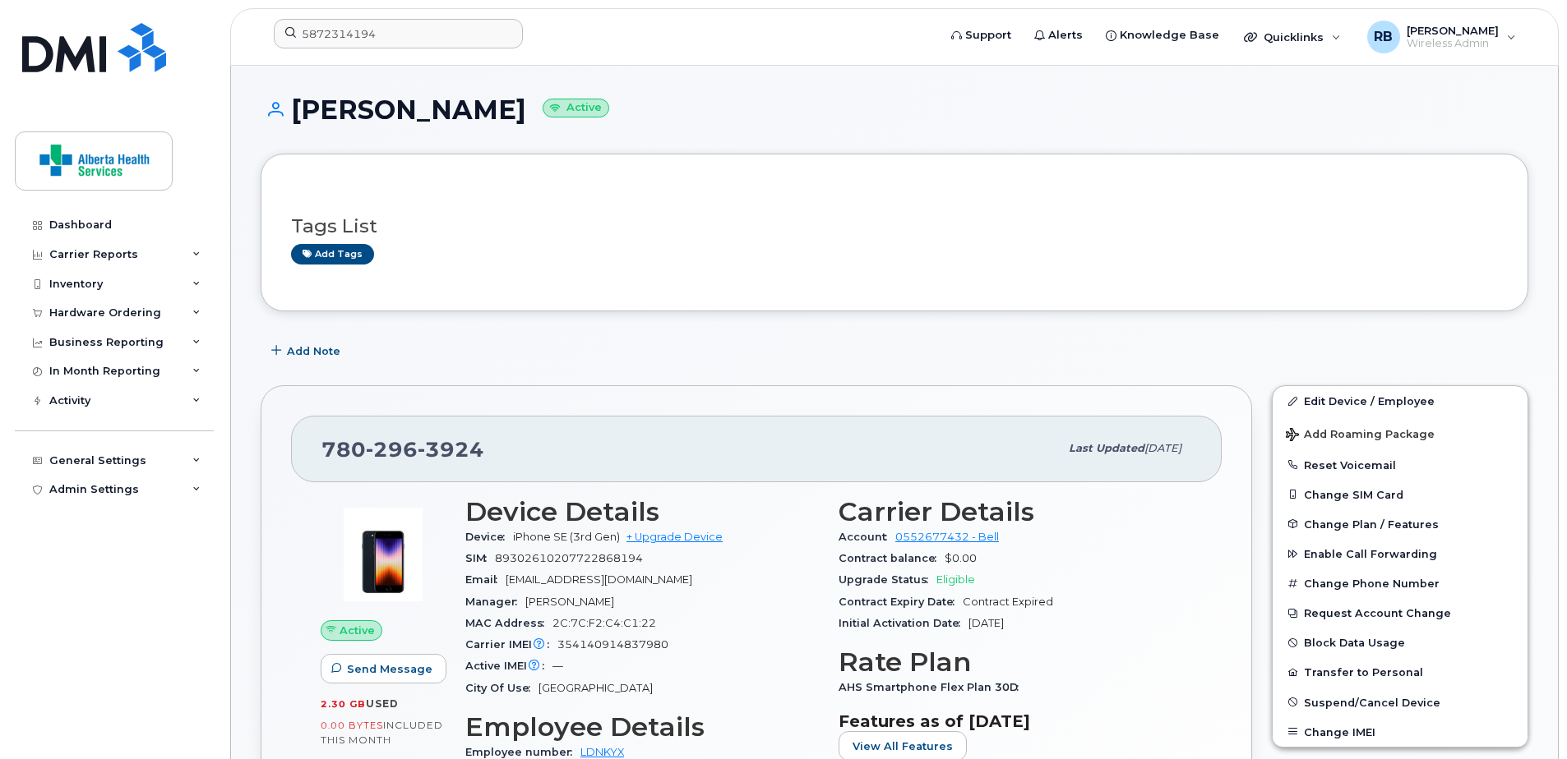
click at [570, 192] on div "Tags List Add tags" at bounding box center [894, 232] width 1207 height 97
click at [1312, 228] on h3 "Tags List" at bounding box center [894, 226] width 1207 height 21
